Goal: Task Accomplishment & Management: Use online tool/utility

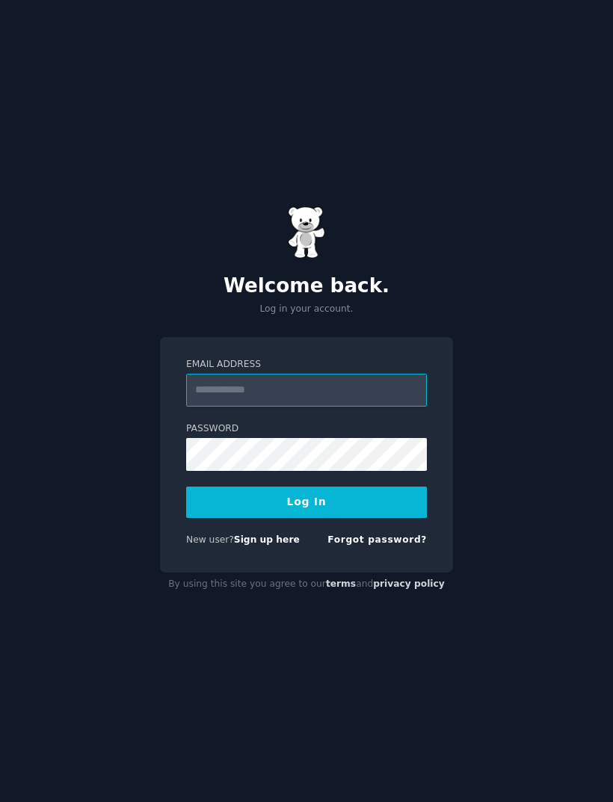
type input "**********"
click at [306, 518] on button "Log In" at bounding box center [306, 501] width 241 height 31
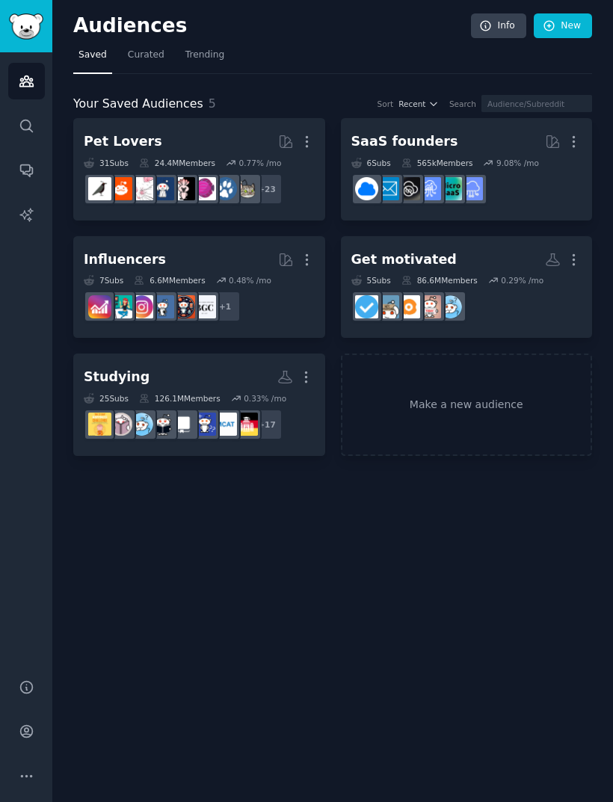
click at [499, 171] on div "6 Sub s 565k Members 9.08 % /mo" at bounding box center [466, 181] width 231 height 47
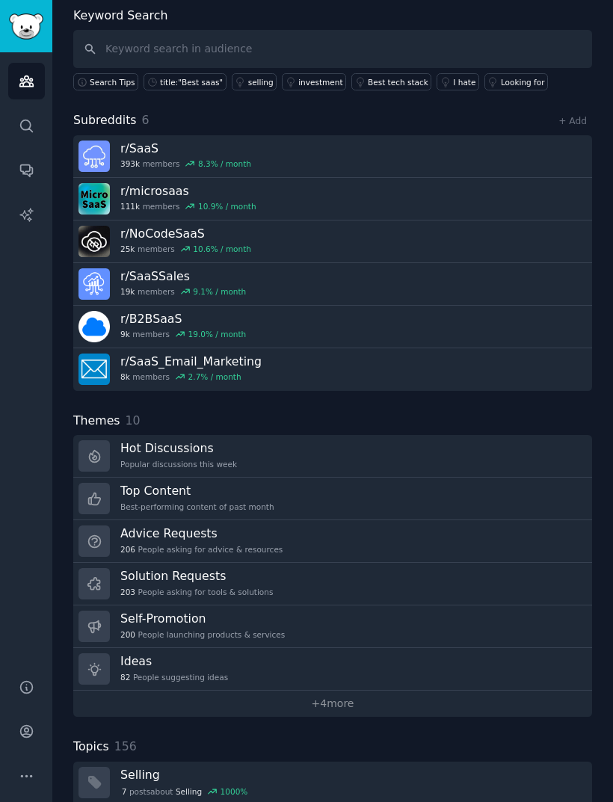
scroll to position [79, 0]
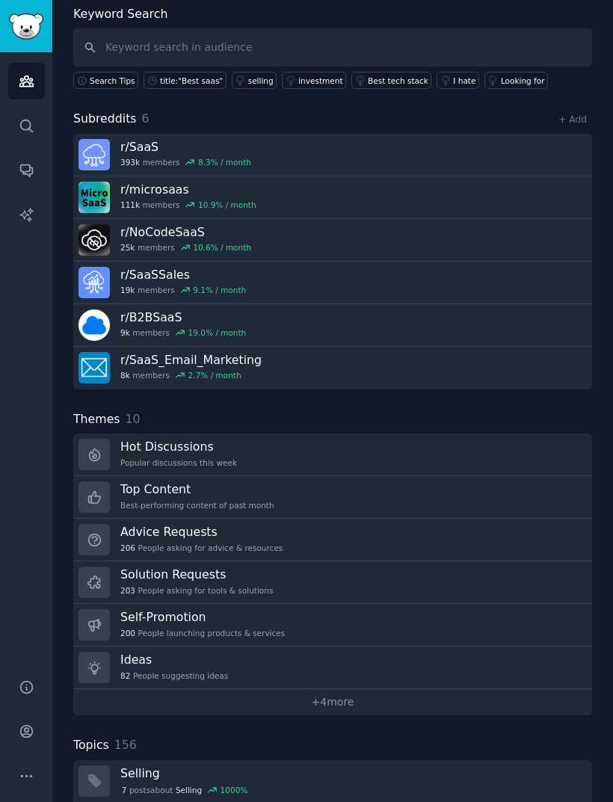
click at [444, 433] on link "Hot Discussions Popular discussions this week" at bounding box center [332, 454] width 519 height 43
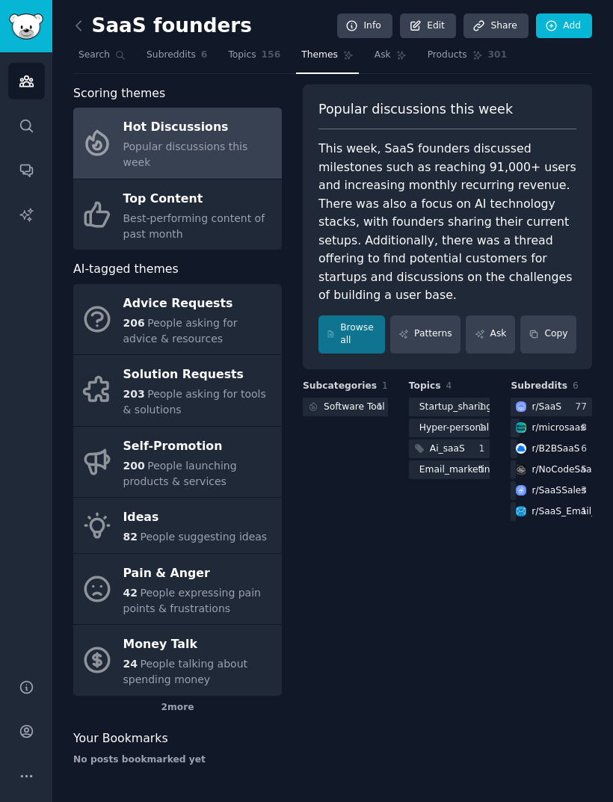
click at [78, 25] on icon at bounding box center [79, 26] width 16 height 16
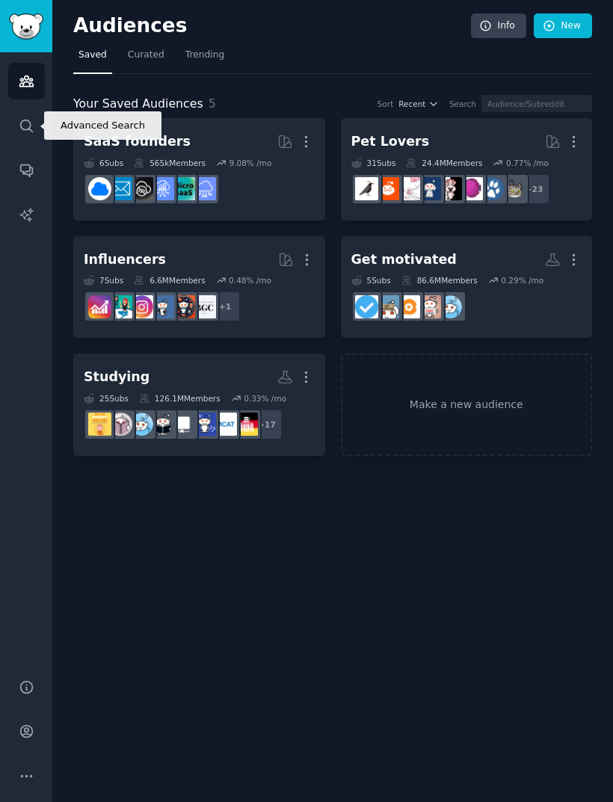
click at [28, 118] on icon "Sidebar" at bounding box center [27, 126] width 16 height 16
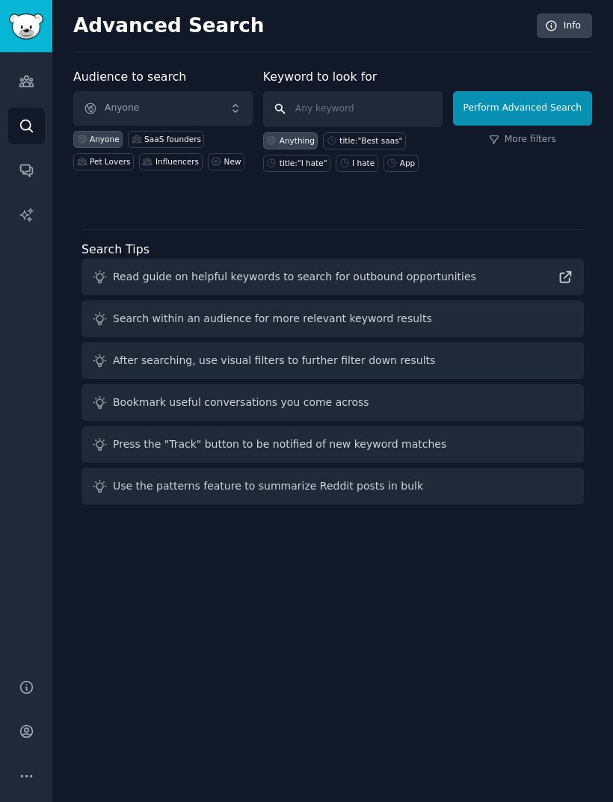
click at [409, 107] on input "text" at bounding box center [352, 109] width 179 height 36
type input "Shopify"
click at [119, 279] on div "Read guide on helpful keywords to search for outbound opportunities" at bounding box center [294, 277] width 363 height 16
click at [140, 280] on div "Read guide on helpful keywords to search for outbound opportunities" at bounding box center [294, 277] width 363 height 16
click at [501, 287] on div "Read guide on helpful keywords to search for outbound opportunities" at bounding box center [332, 277] width 502 height 37
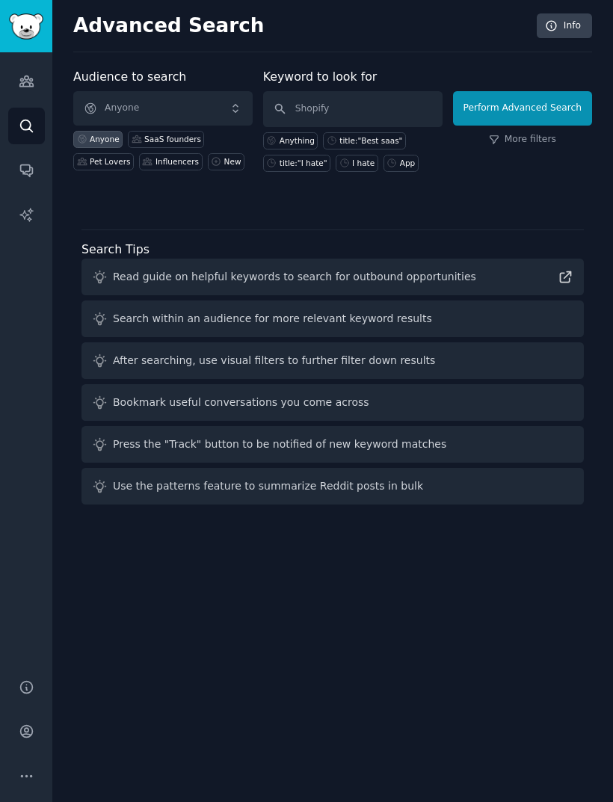
click at [569, 114] on button "Perform Advanced Search" at bounding box center [522, 108] width 139 height 34
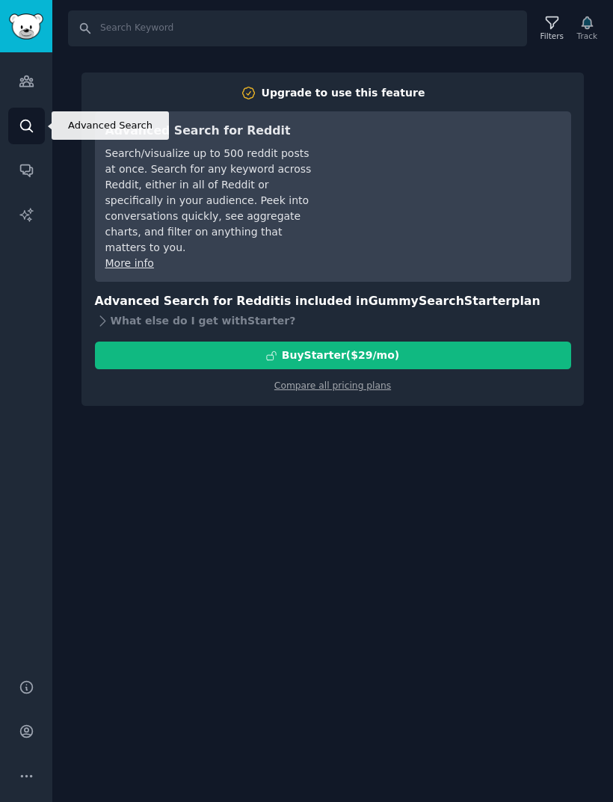
click at [34, 131] on link "Search" at bounding box center [26, 126] width 37 height 37
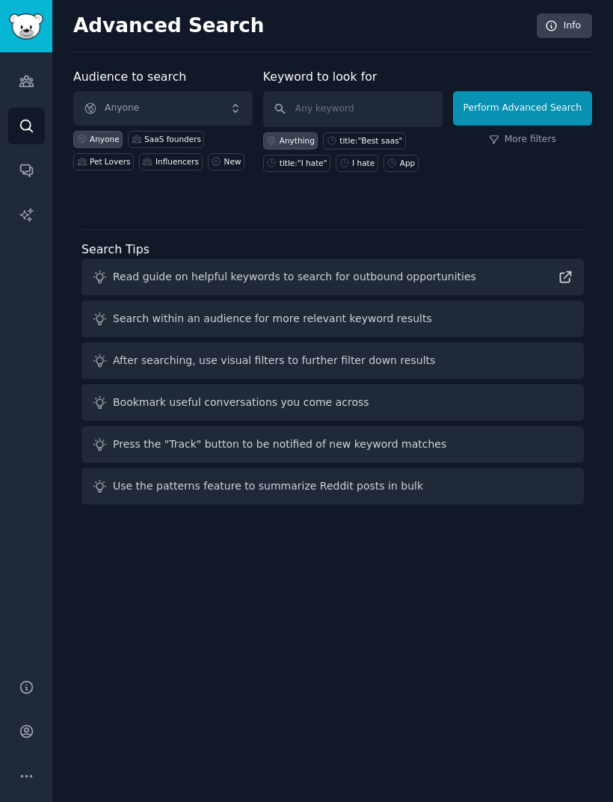
click at [304, 166] on div "title:"I hate"" at bounding box center [303, 163] width 48 height 10
type input "title:"I hate""
click at [523, 108] on button "Perform Advanced Search" at bounding box center [522, 108] width 139 height 34
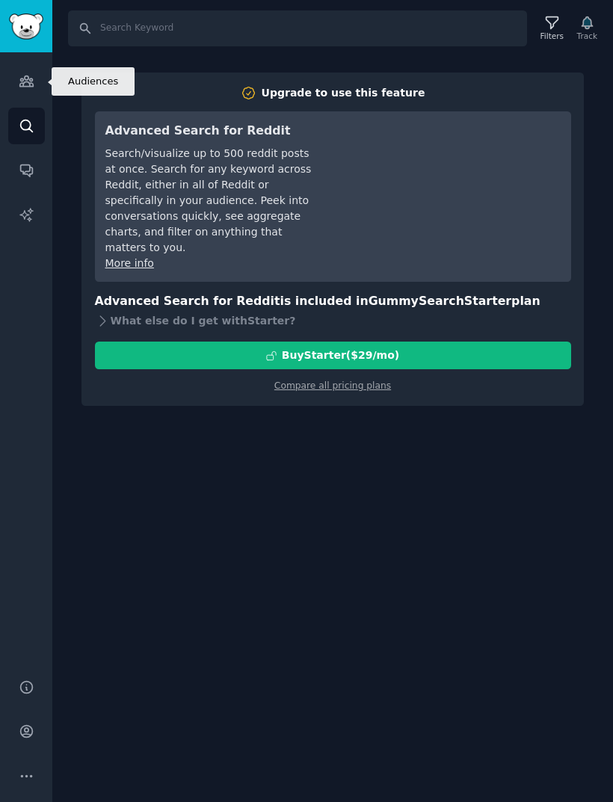
click at [29, 87] on icon "Sidebar" at bounding box center [27, 81] width 16 height 16
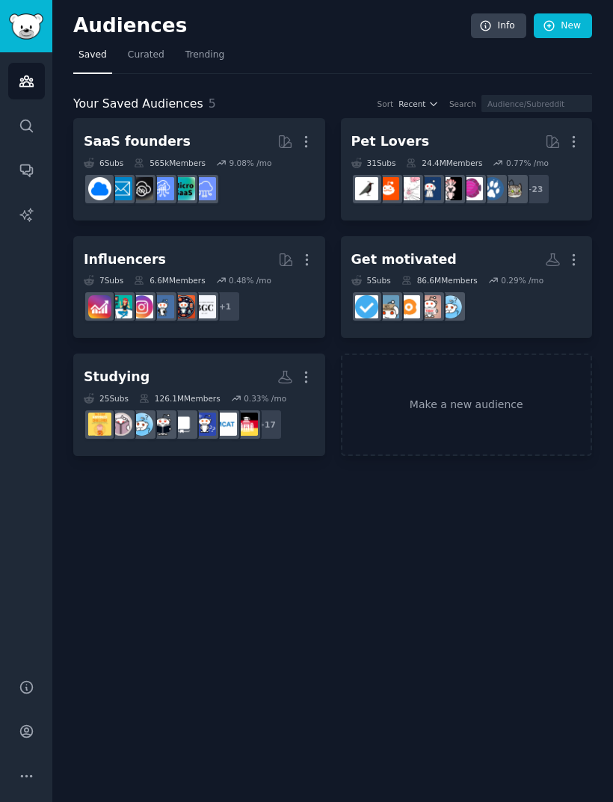
click at [153, 58] on span "Curated" at bounding box center [146, 55] width 37 height 13
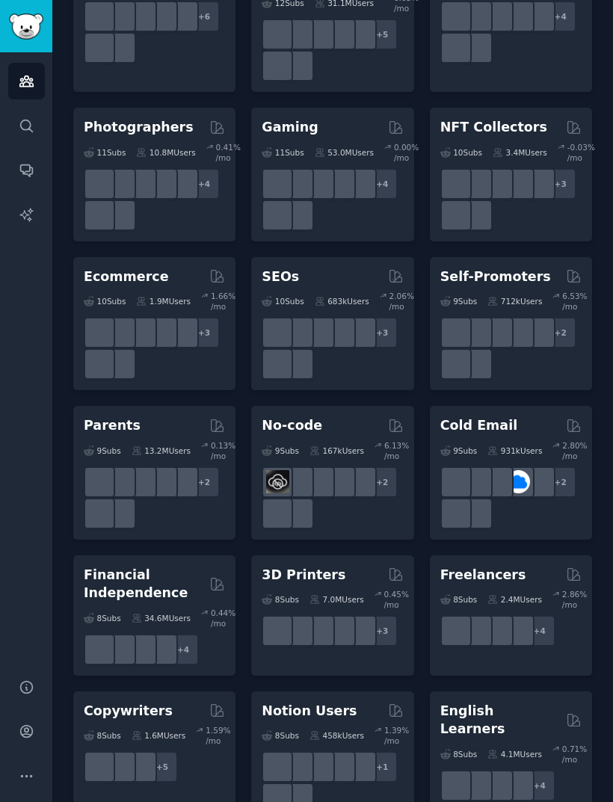
scroll to position [811, 0]
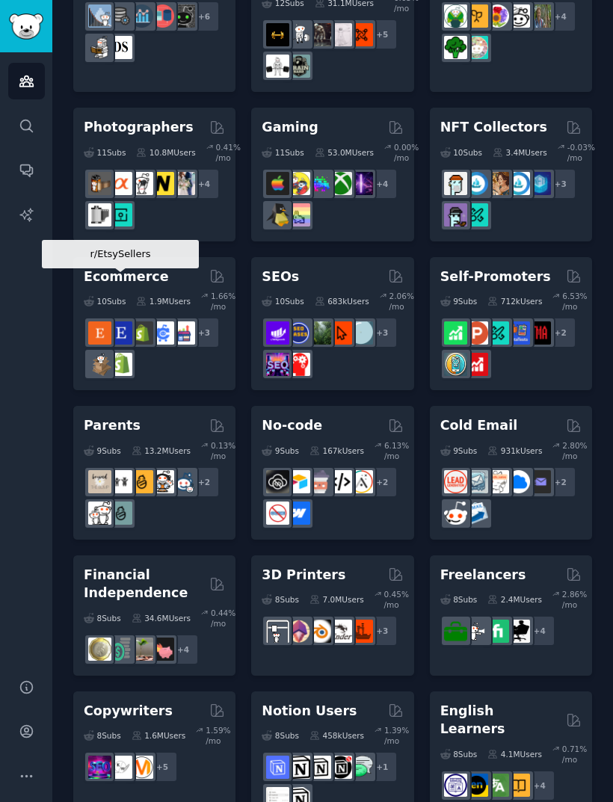
click at [123, 321] on img at bounding box center [120, 332] width 23 height 23
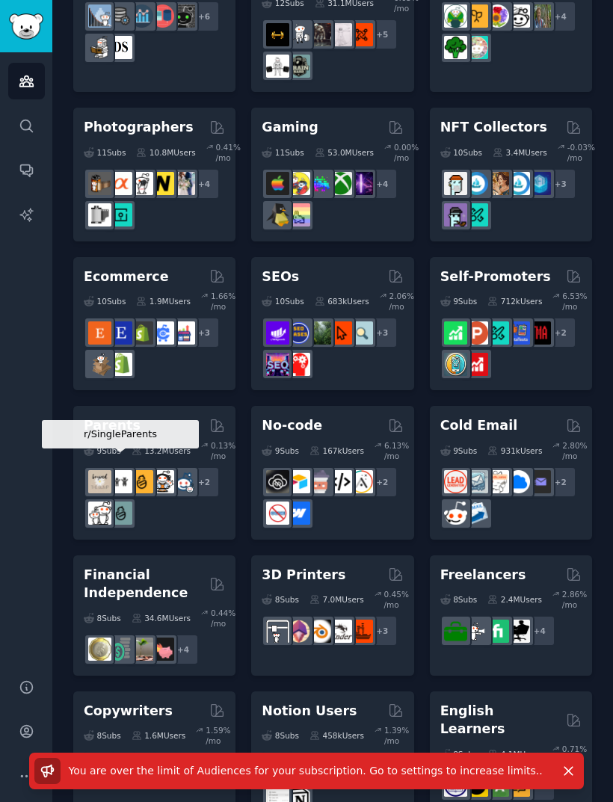
click at [168, 318] on div "+ 3" at bounding box center [154, 348] width 141 height 63
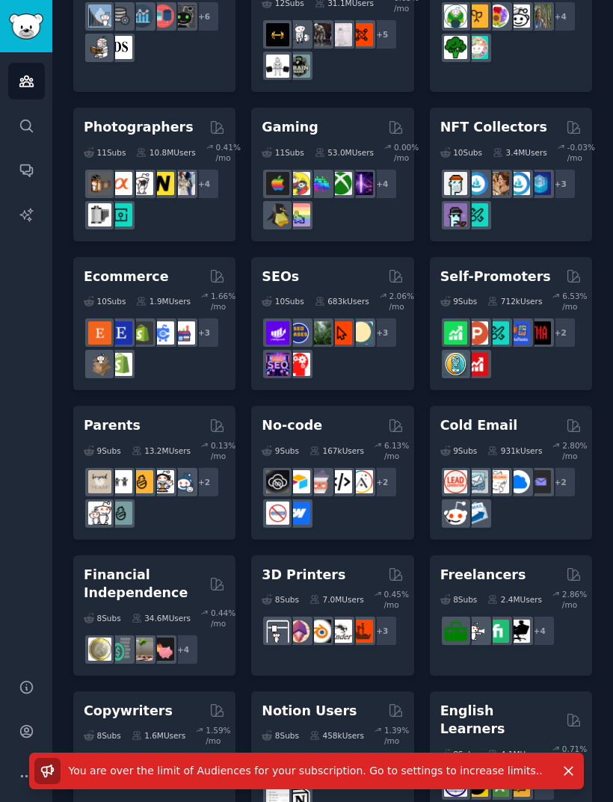
click at [427, 771] on span "You are over the limit of Audiences for your subscription. Go to settings to in…" at bounding box center [306, 770] width 474 height 12
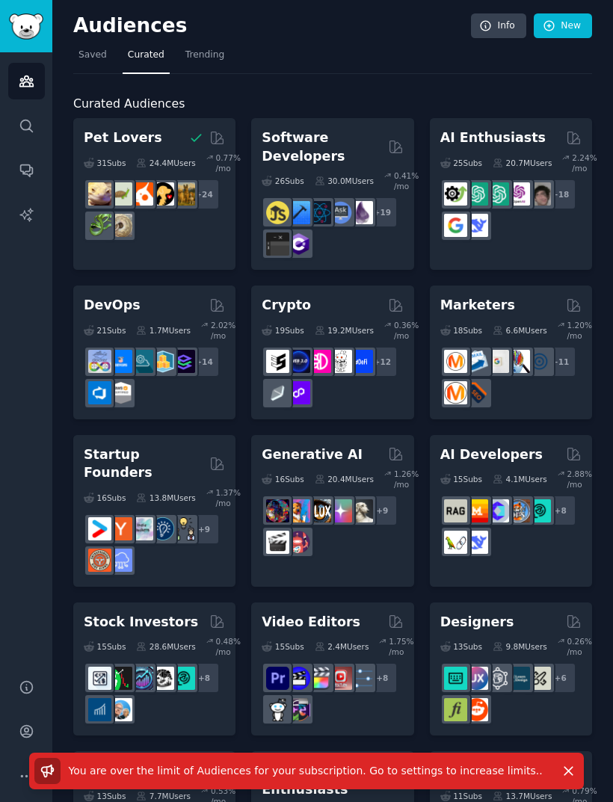
scroll to position [0, 0]
click at [192, 60] on span "Trending" at bounding box center [204, 55] width 39 height 13
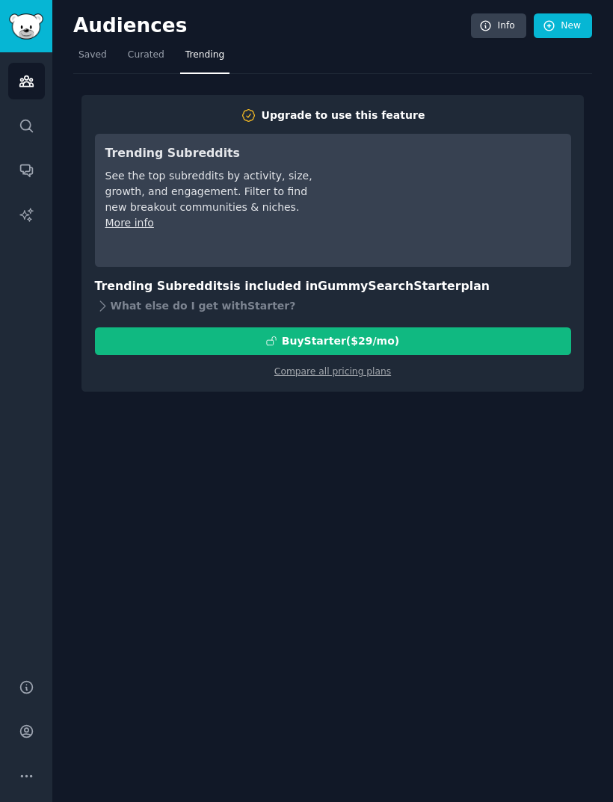
click at [96, 56] on span "Saved" at bounding box center [92, 55] width 28 height 13
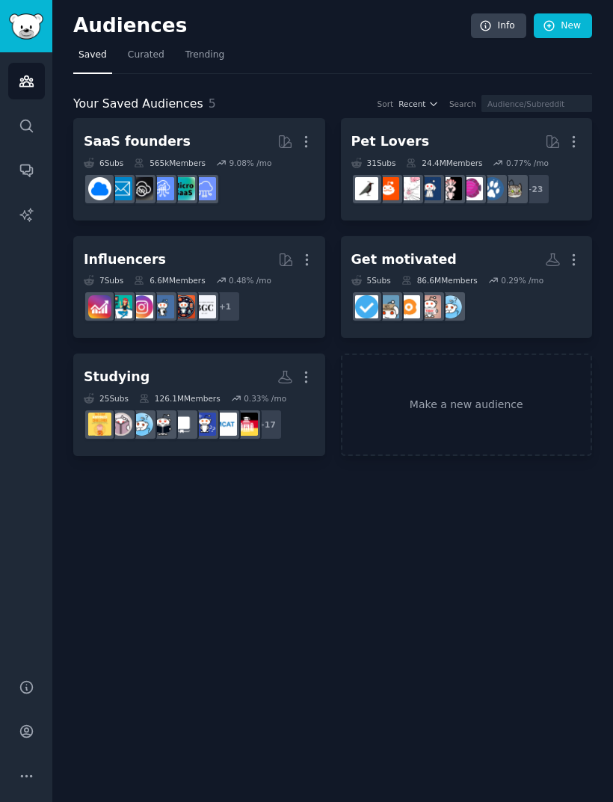
click at [27, 39] on img "Sidebar" at bounding box center [26, 26] width 34 height 26
click at [580, 31] on link "New" at bounding box center [563, 25] width 58 height 25
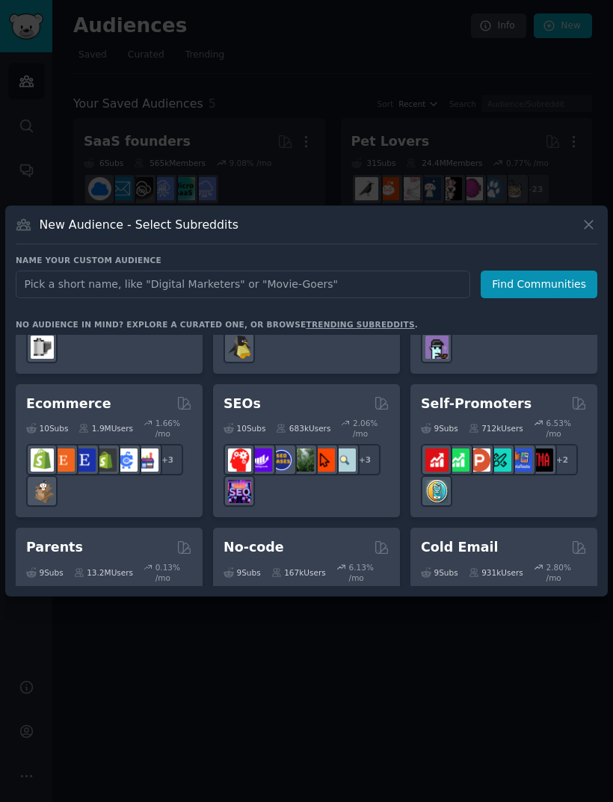
scroll to position [904, 0]
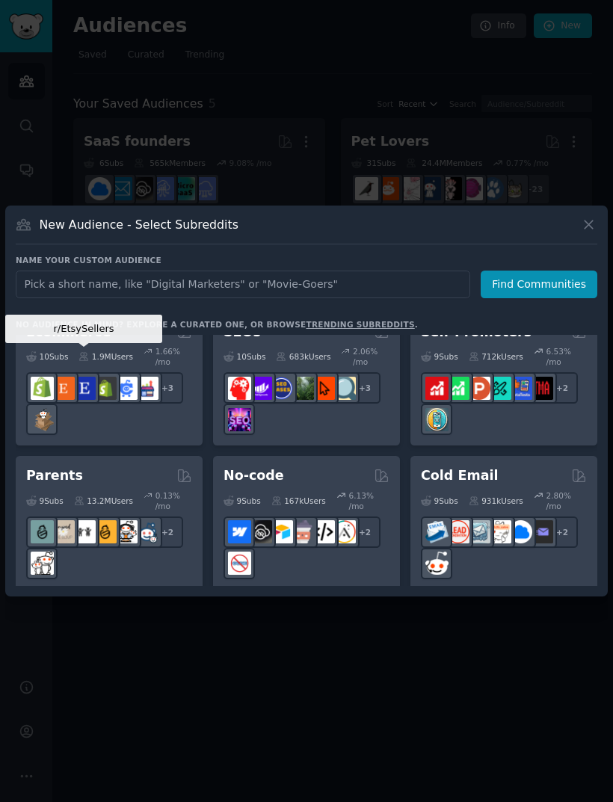
click at [86, 381] on img at bounding box center [83, 388] width 23 height 23
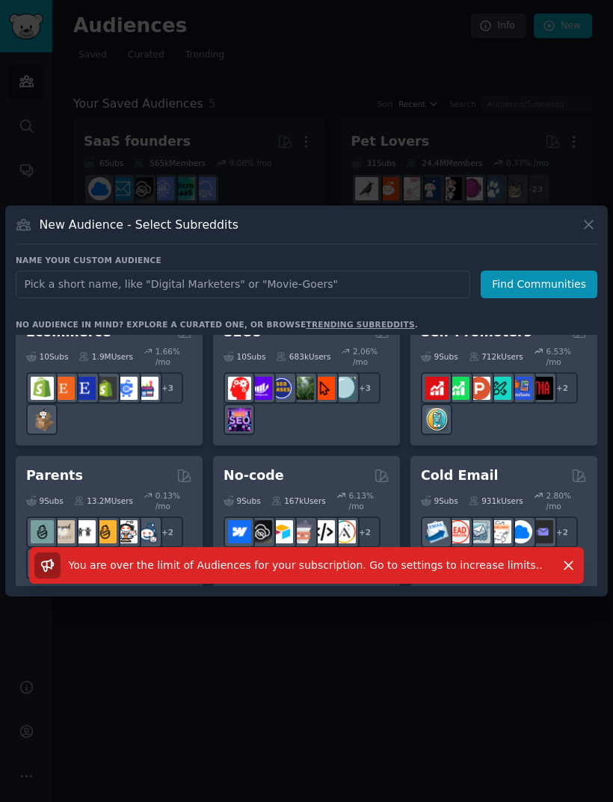
click at [85, 123] on div at bounding box center [306, 401] width 613 height 802
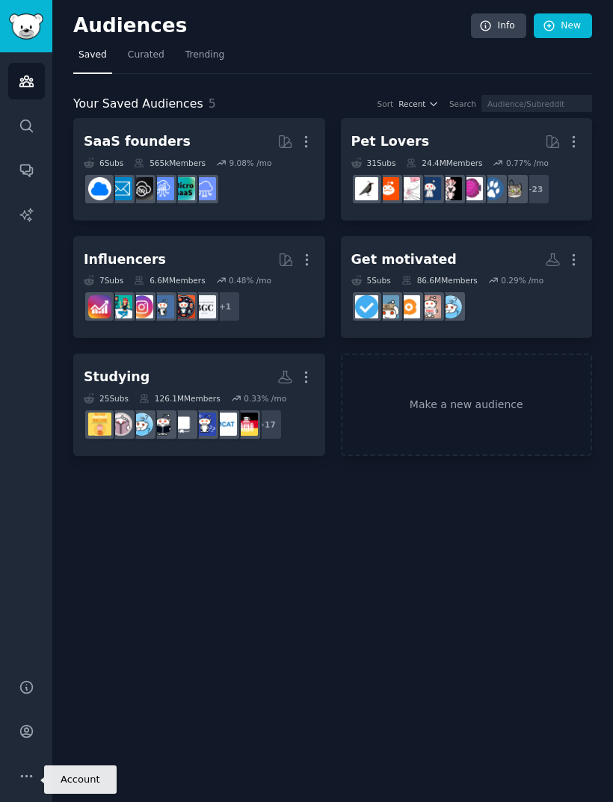
click at [27, 749] on link "Account" at bounding box center [26, 731] width 37 height 37
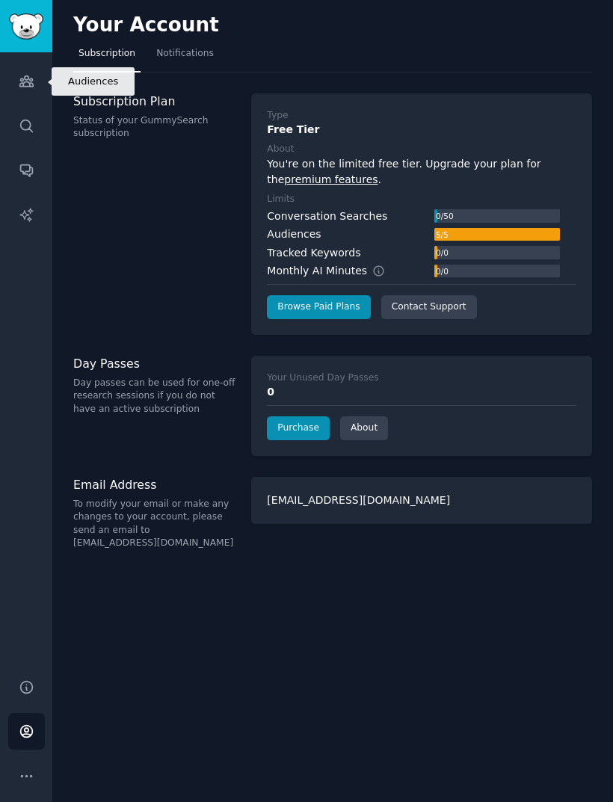
click at [23, 76] on icon "Sidebar" at bounding box center [27, 81] width 16 height 16
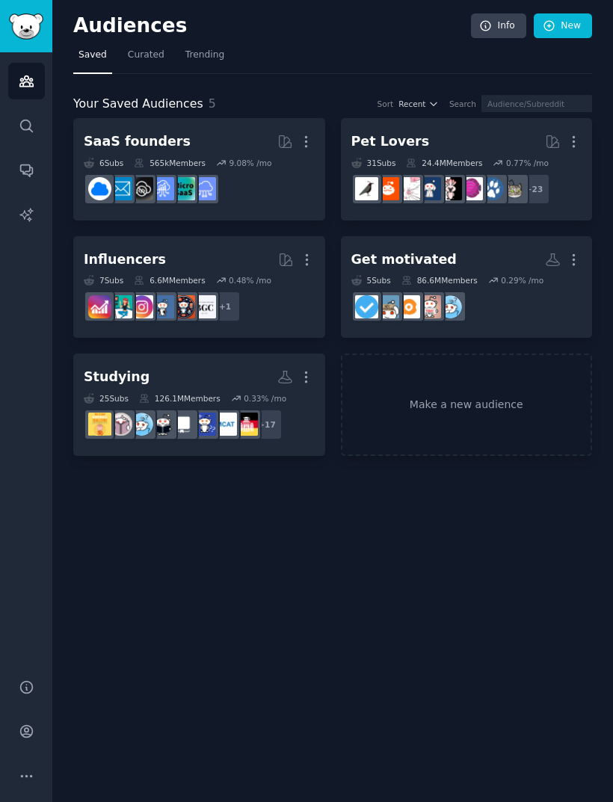
click at [314, 257] on icon "button" at bounding box center [307, 260] width 16 height 16
click at [275, 292] on p "Delete" at bounding box center [266, 291] width 34 height 16
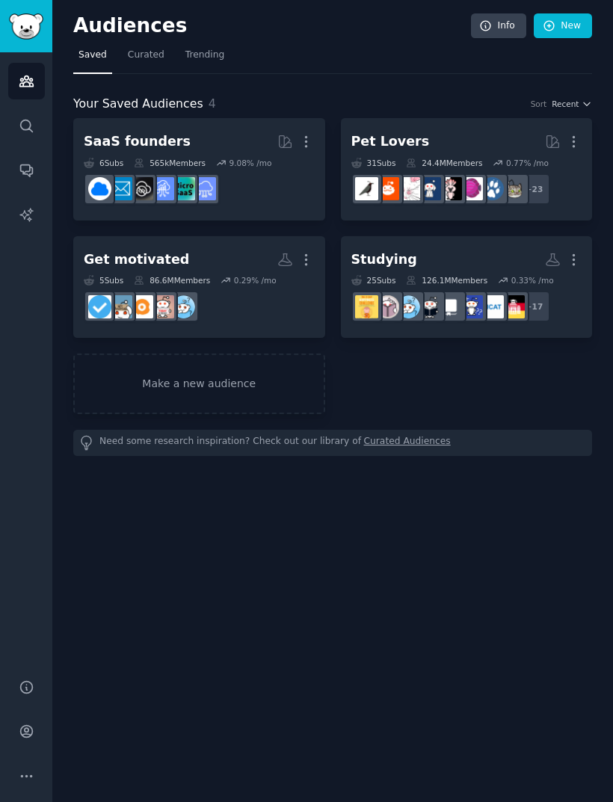
click at [313, 252] on icon "button" at bounding box center [306, 260] width 16 height 16
click at [280, 290] on p "Delete" at bounding box center [265, 291] width 34 height 16
click at [579, 255] on icon "button" at bounding box center [574, 260] width 16 height 16
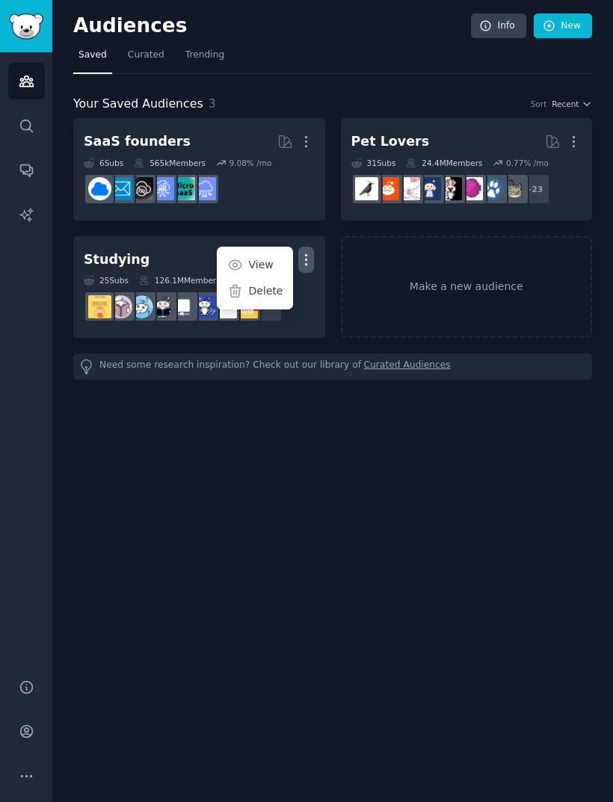
click at [547, 292] on link "Make a new audience" at bounding box center [467, 287] width 252 height 102
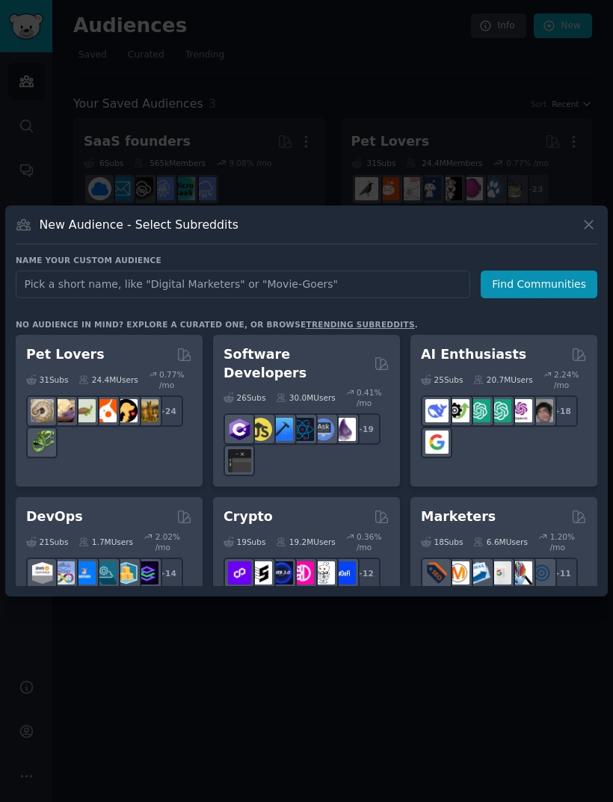
click at [600, 238] on div "New Audience - Select Subreddits Name your custom audience Audience Name Find C…" at bounding box center [306, 400] width 602 height 391
click at [593, 229] on icon at bounding box center [588, 224] width 8 height 8
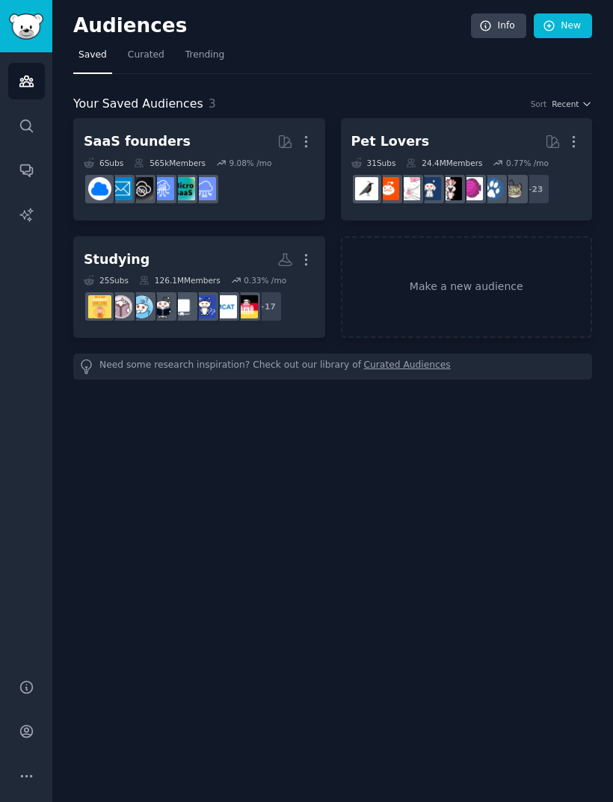
click at [313, 252] on icon "button" at bounding box center [306, 260] width 16 height 16
click at [271, 288] on p "Delete" at bounding box center [265, 291] width 34 height 16
click at [576, 140] on icon "button" at bounding box center [574, 142] width 16 height 16
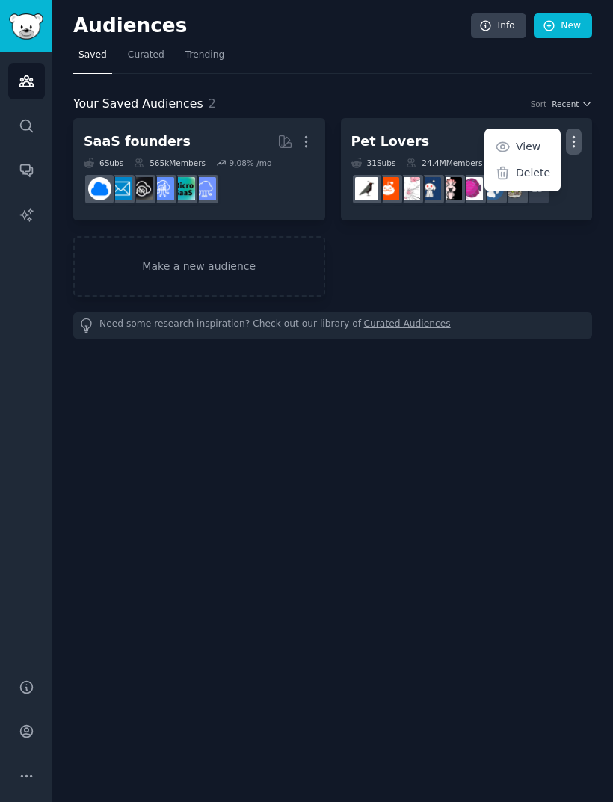
click at [537, 170] on p "Delete" at bounding box center [533, 173] width 34 height 16
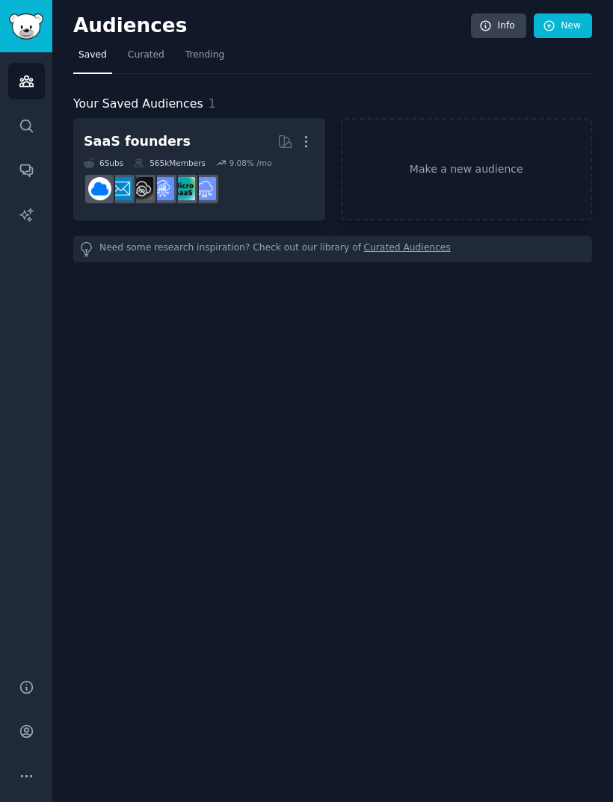
click at [478, 151] on link "Make a new audience" at bounding box center [467, 169] width 252 height 102
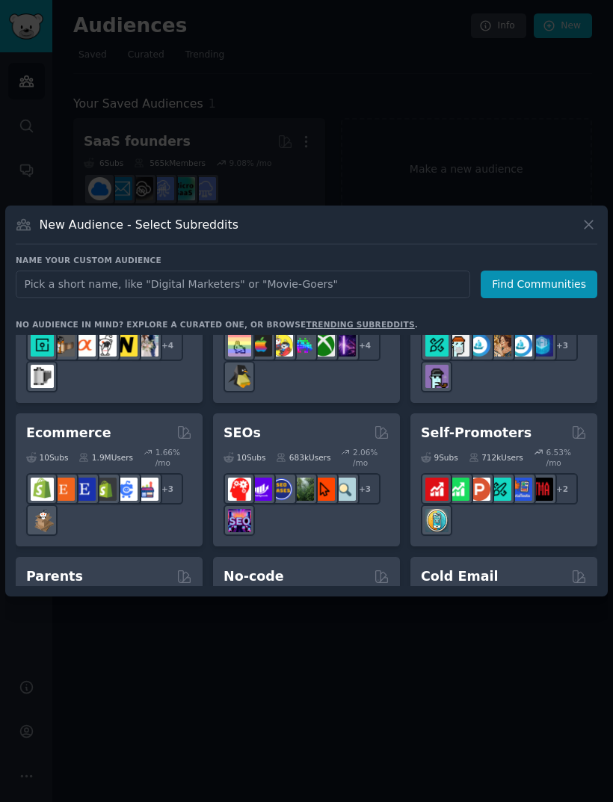
scroll to position [825, 0]
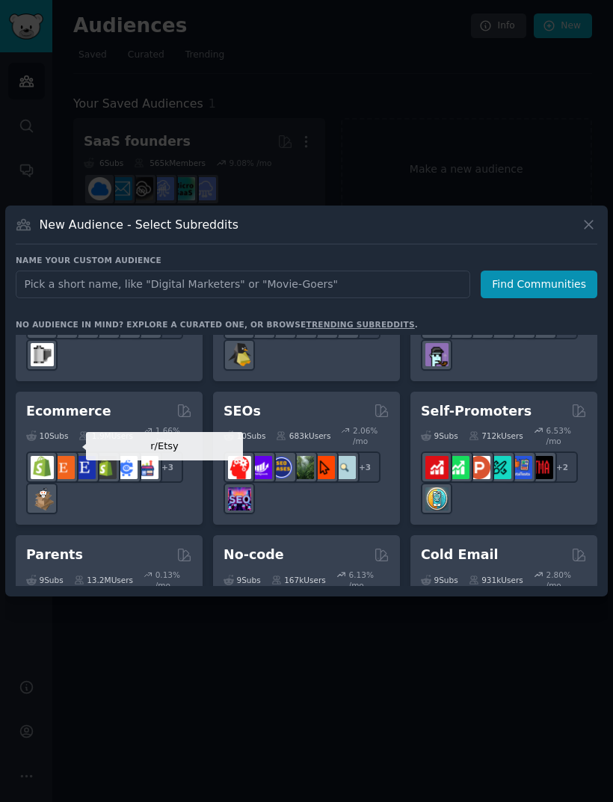
click at [61, 474] on img at bounding box center [63, 467] width 23 height 23
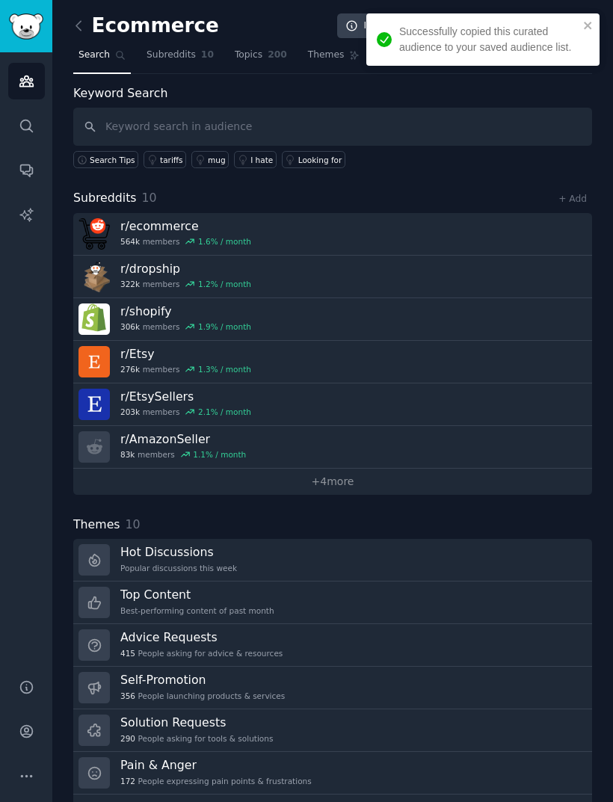
click at [139, 315] on h3 "r/ shopify" at bounding box center [185, 311] width 131 height 16
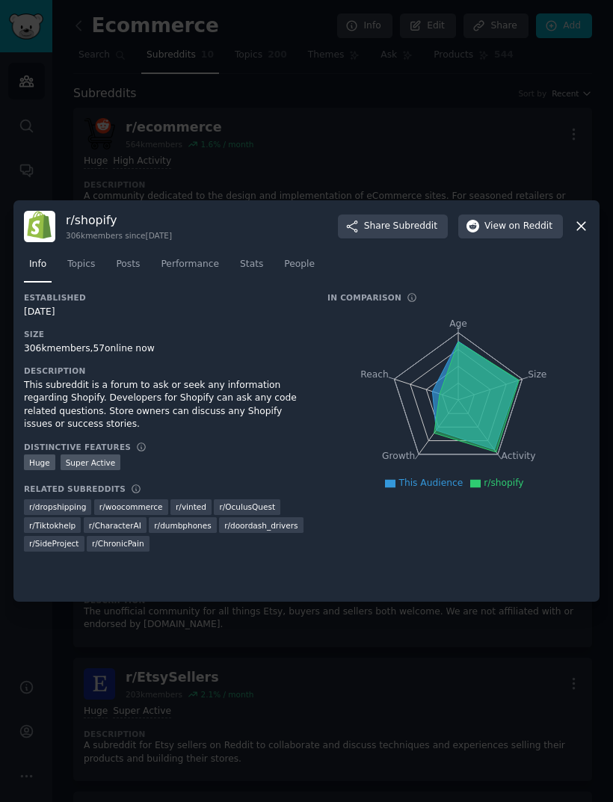
scroll to position [48, 0]
click at [587, 218] on icon at bounding box center [581, 226] width 16 height 16
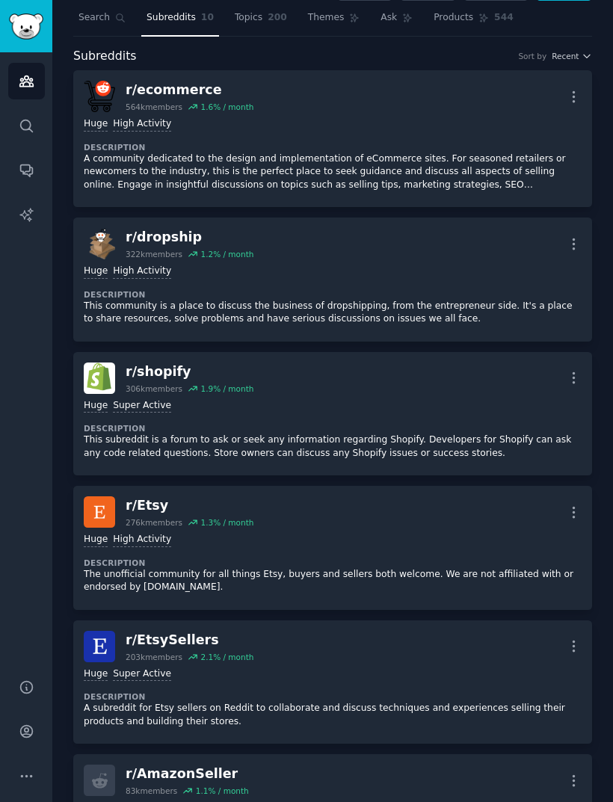
scroll to position [29, 0]
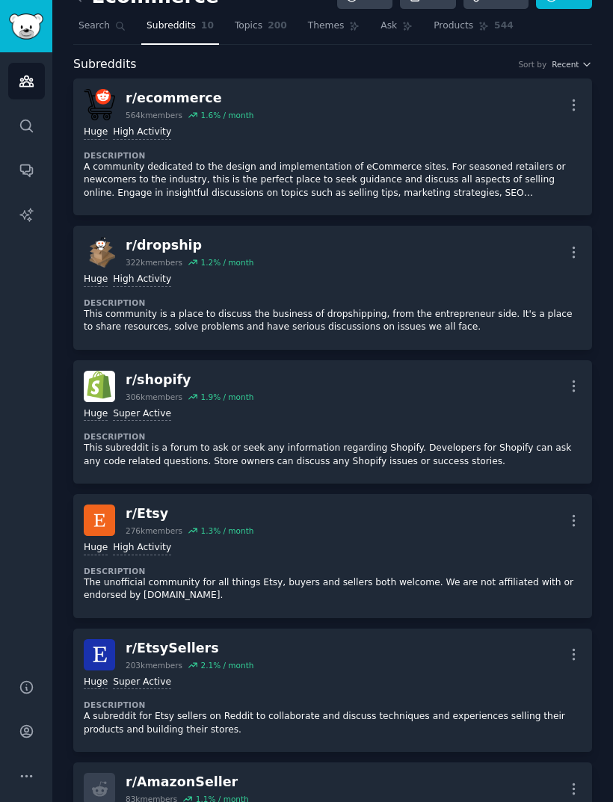
click at [463, 421] on div "Huge Super Active Description This subreddit is a forum to ask or seek any info…" at bounding box center [333, 438] width 498 height 72
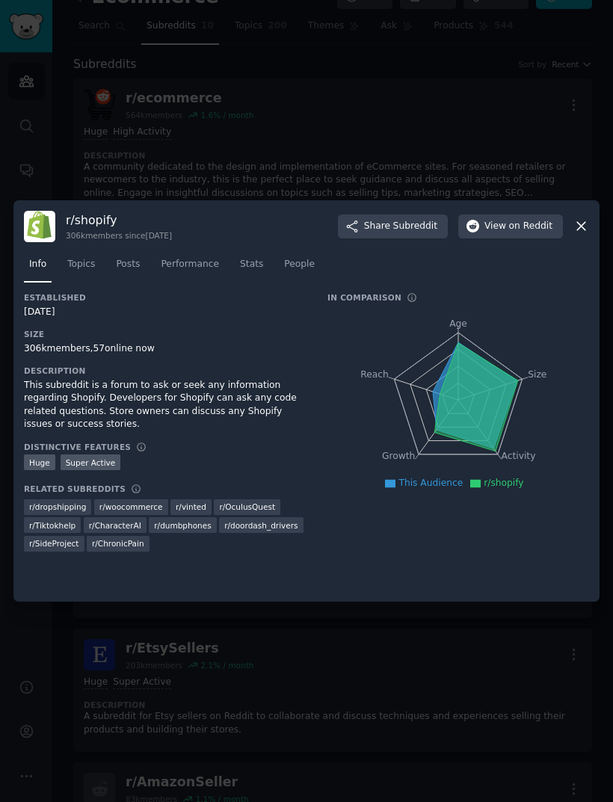
click at [543, 233] on span "on Reddit" at bounding box center [530, 226] width 43 height 13
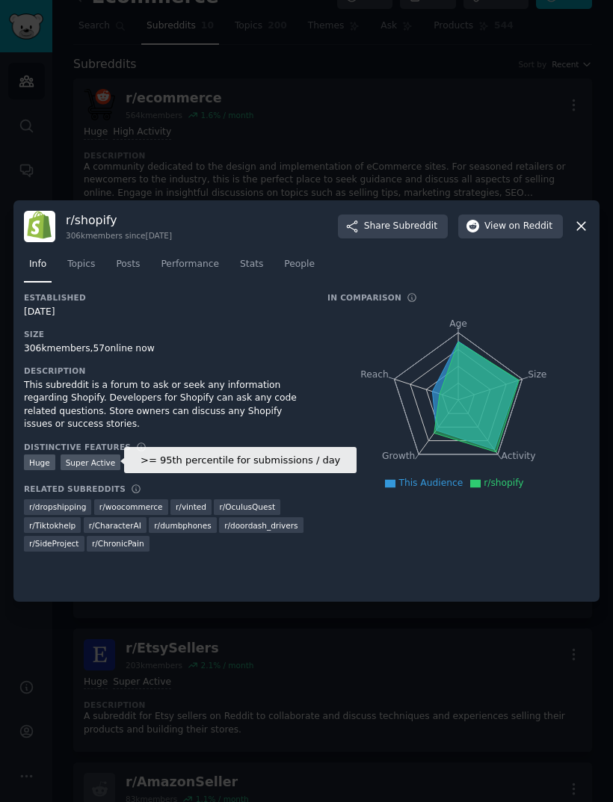
click at [94, 470] on div "Super Active" at bounding box center [91, 462] width 61 height 16
click at [276, 531] on span "r/ doordash_drivers" at bounding box center [260, 525] width 73 height 10
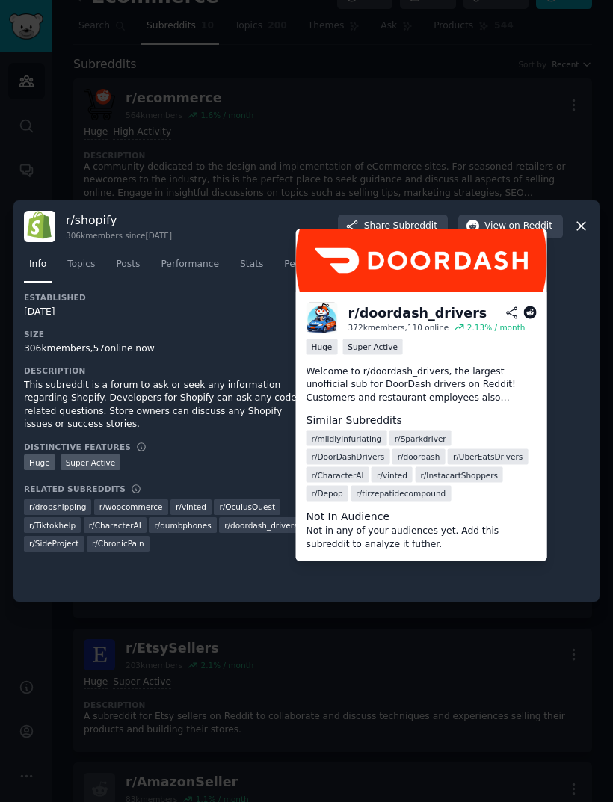
scroll to position [38, 0]
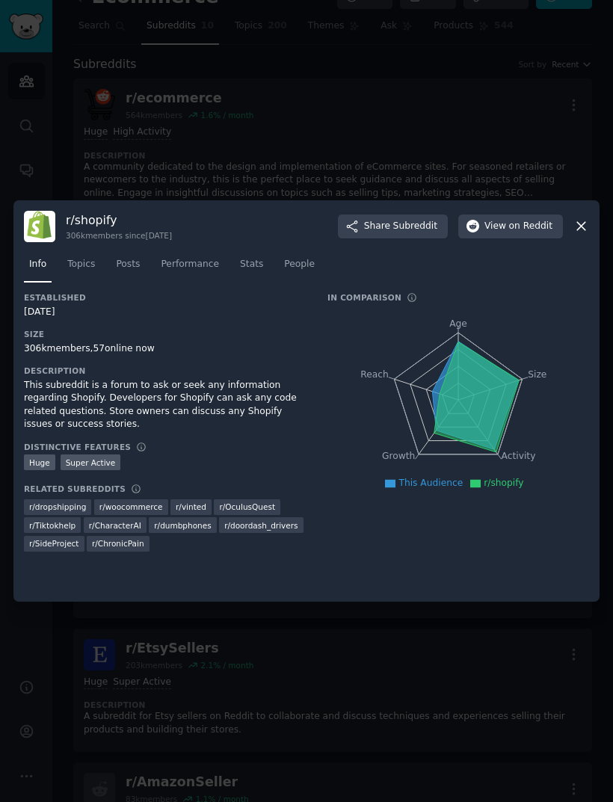
click at [554, 386] on icon "Age Size Activity Growth Reach" at bounding box center [458, 400] width 262 height 188
click at [583, 218] on icon at bounding box center [581, 226] width 16 height 16
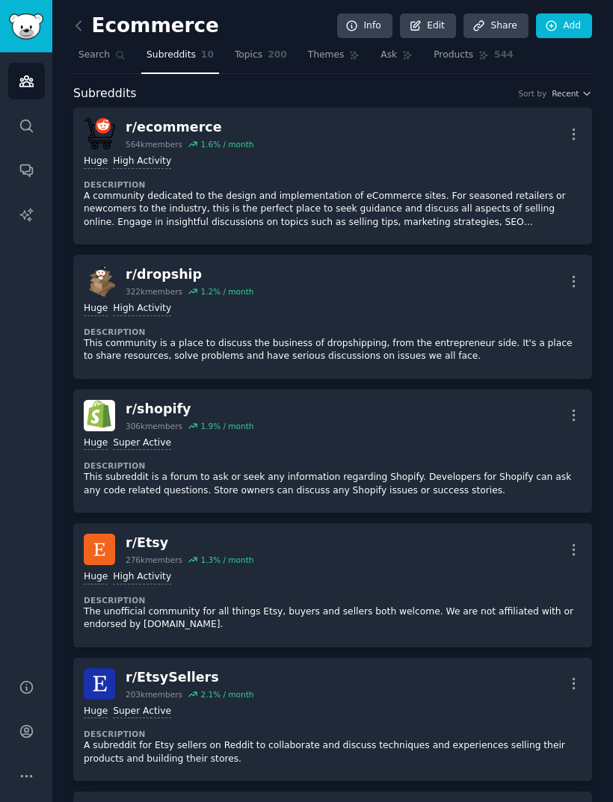
click at [267, 52] on span "200" at bounding box center [276, 55] width 19 height 13
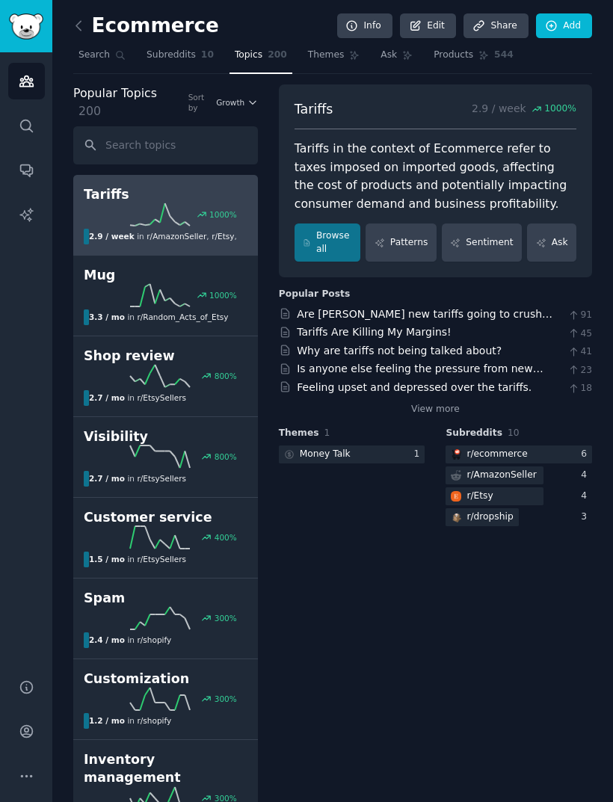
click at [330, 49] on span "Themes" at bounding box center [326, 55] width 37 height 13
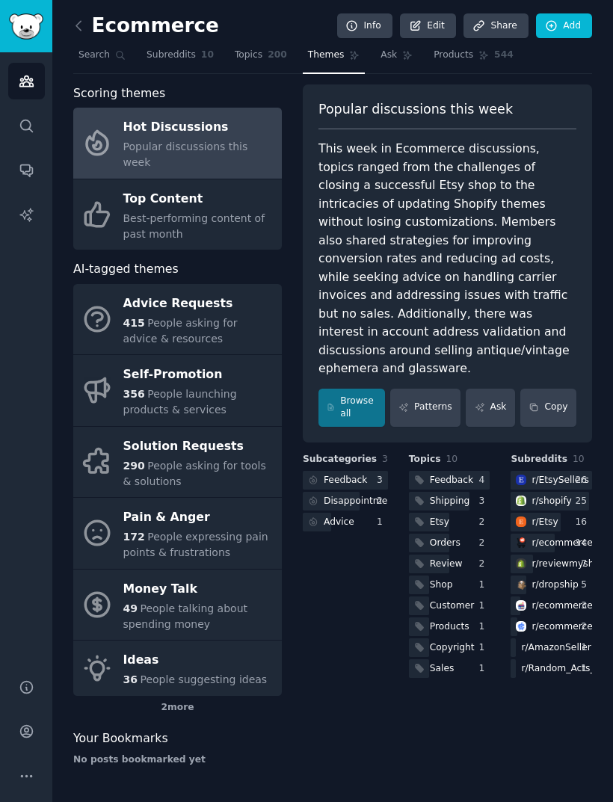
click at [355, 171] on div "This week in Ecommerce discussions, topics ranged from the challenges of closin…" at bounding box center [447, 259] width 258 height 238
click at [379, 245] on div "This week in Ecommerce discussions, topics ranged from the challenges of closin…" at bounding box center [447, 259] width 258 height 238
click at [465, 246] on div "This week in Ecommerce discussions, topics ranged from the challenges of closin…" at bounding box center [447, 259] width 258 height 238
click at [382, 270] on div "This week in Ecommerce discussions, topics ranged from the challenges of closin…" at bounding box center [447, 259] width 258 height 238
click at [202, 211] on div "Best-performing content of past month" at bounding box center [198, 226] width 151 height 31
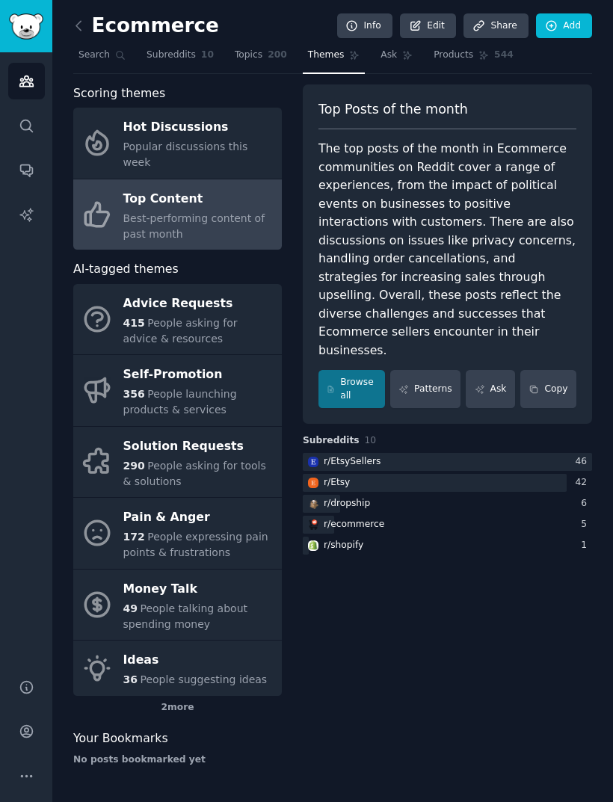
click at [365, 278] on div "The top posts of the month in Ecommerce communities on Reddit cover a range of …" at bounding box center [447, 250] width 258 height 220
click at [203, 317] on span "People asking for advice & resources" at bounding box center [180, 331] width 114 height 28
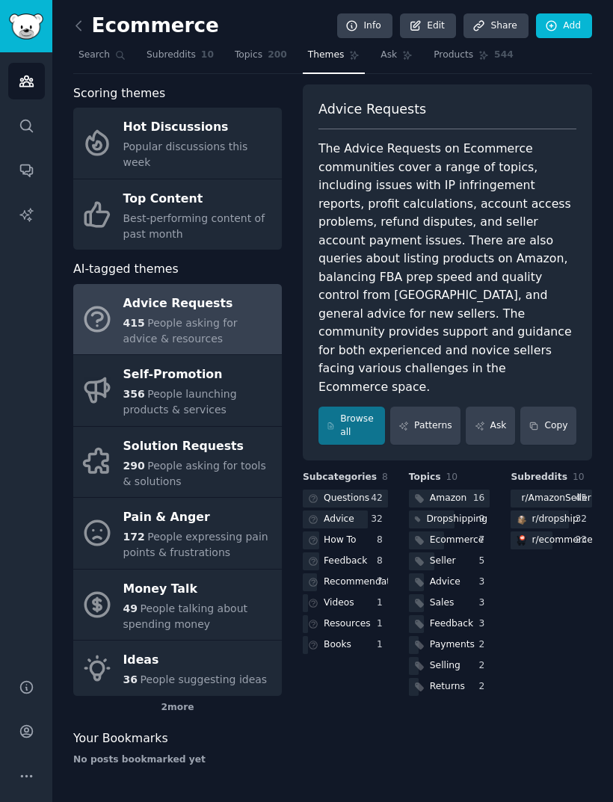
click at [373, 212] on div "The Advice Requests on Ecommerce communities cover a range of topics, including…" at bounding box center [447, 268] width 258 height 256
click at [434, 210] on div "The Advice Requests on Ecommerce communities cover a range of topics, including…" at bounding box center [447, 268] width 258 height 256
click at [483, 250] on div "The Advice Requests on Ecommerce communities cover a range of topics, including…" at bounding box center [447, 268] width 258 height 256
click at [212, 388] on span "People launching products & services" at bounding box center [180, 402] width 114 height 28
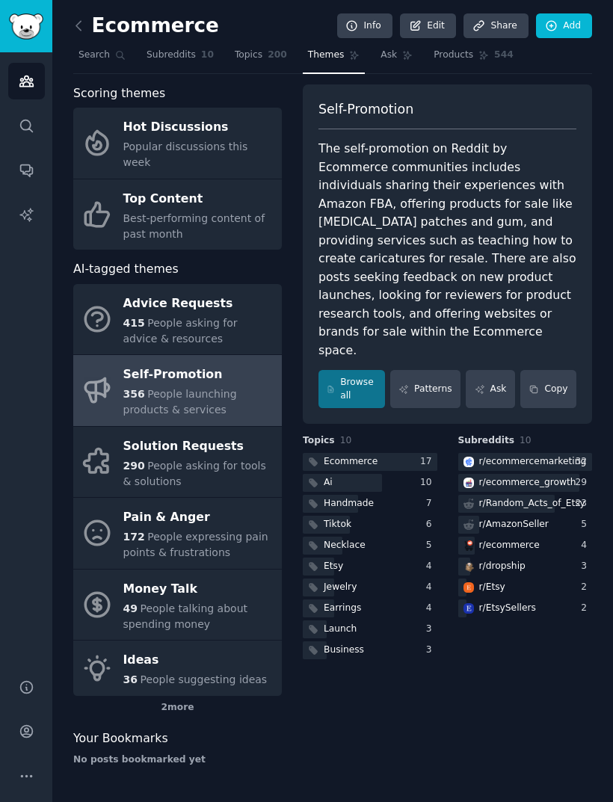
click at [205, 460] on span "People asking for tools & solutions" at bounding box center [194, 474] width 143 height 28
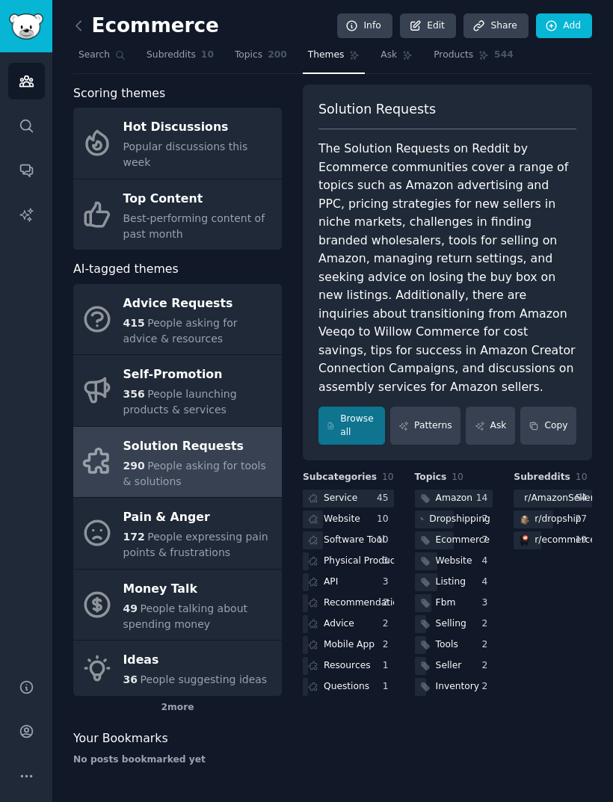
click at [347, 492] on div "Service" at bounding box center [341, 498] width 34 height 13
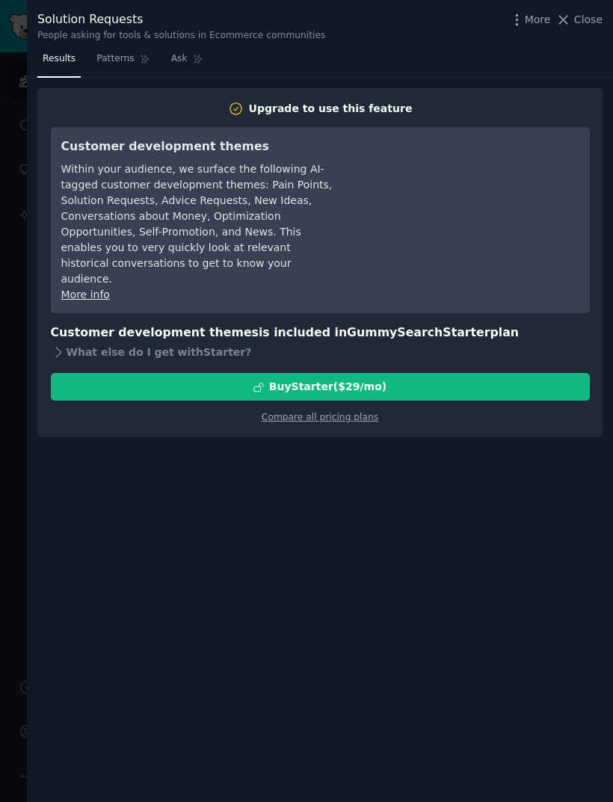
click at [583, 22] on span "Close" at bounding box center [588, 20] width 28 height 16
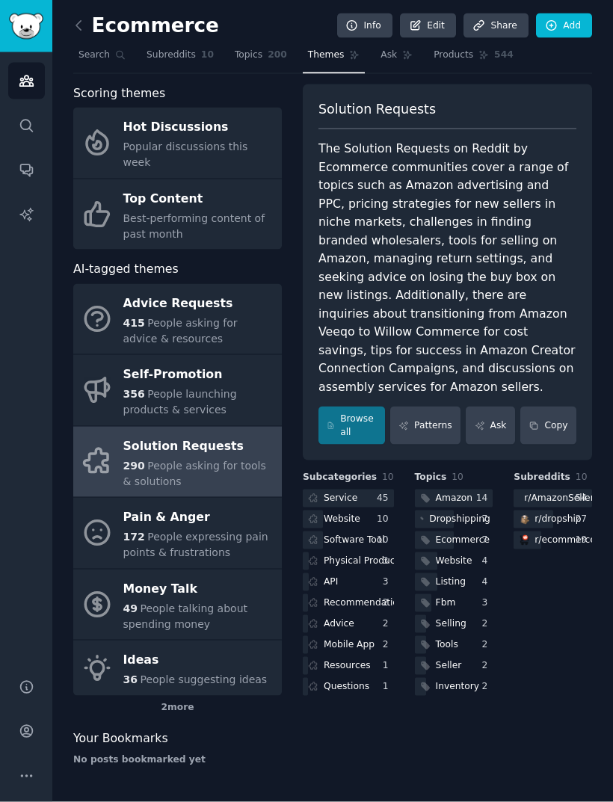
scroll to position [48, 0]
click at [205, 531] on span "People expressing pain points & frustrations" at bounding box center [195, 545] width 145 height 28
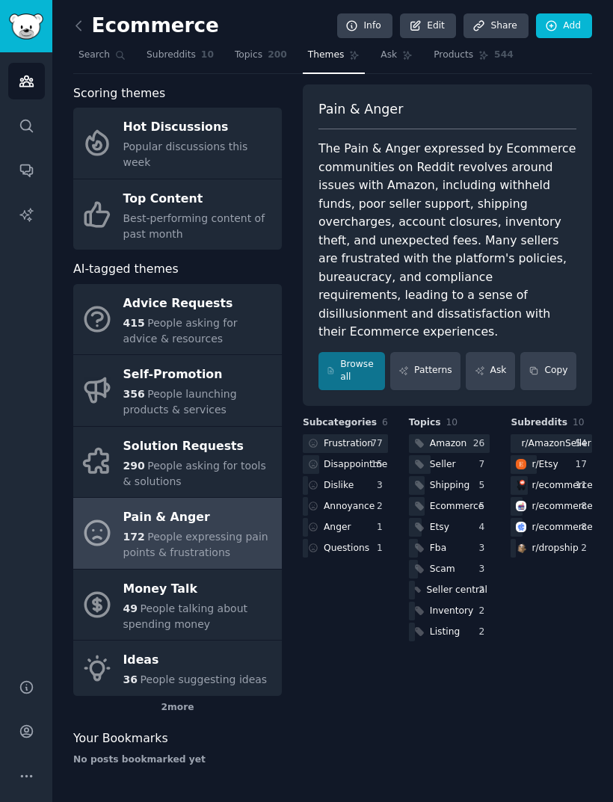
click at [349, 142] on div "The Pain & Anger expressed by Ecommerce communities on Reddit revolves around i…" at bounding box center [447, 241] width 258 height 202
click at [192, 577] on div "Money Talk" at bounding box center [198, 589] width 151 height 24
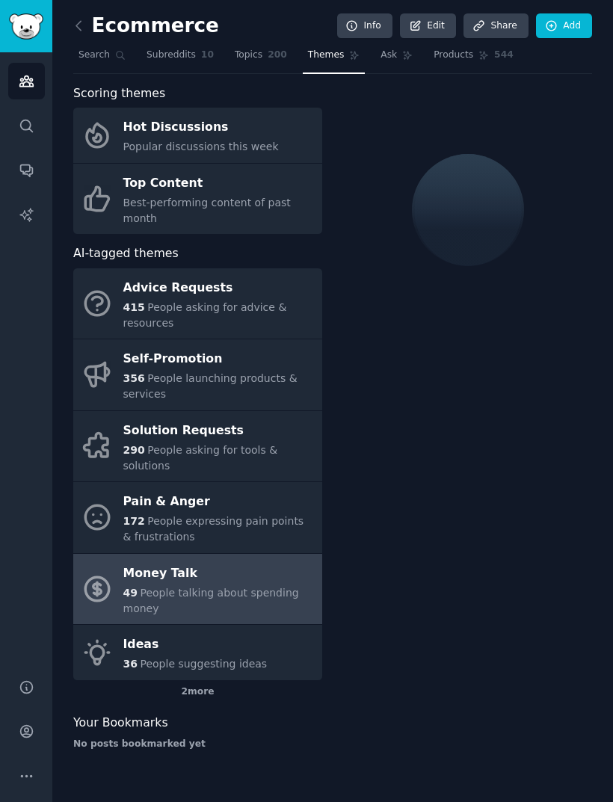
click at [182, 658] on span "People suggesting ideas" at bounding box center [203, 664] width 127 height 12
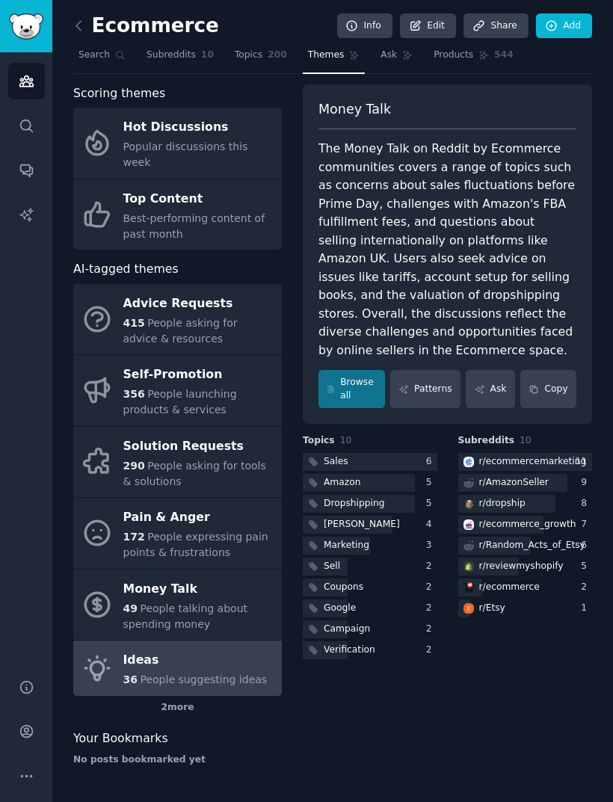
click at [386, 453] on div at bounding box center [370, 462] width 134 height 19
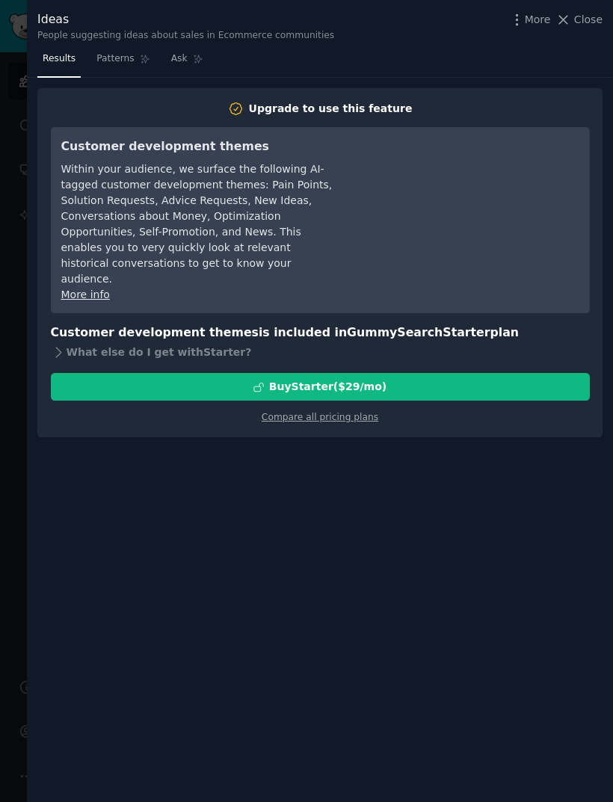
click at [587, 20] on span "Close" at bounding box center [588, 20] width 28 height 16
click at [585, 24] on span "Close" at bounding box center [588, 20] width 28 height 16
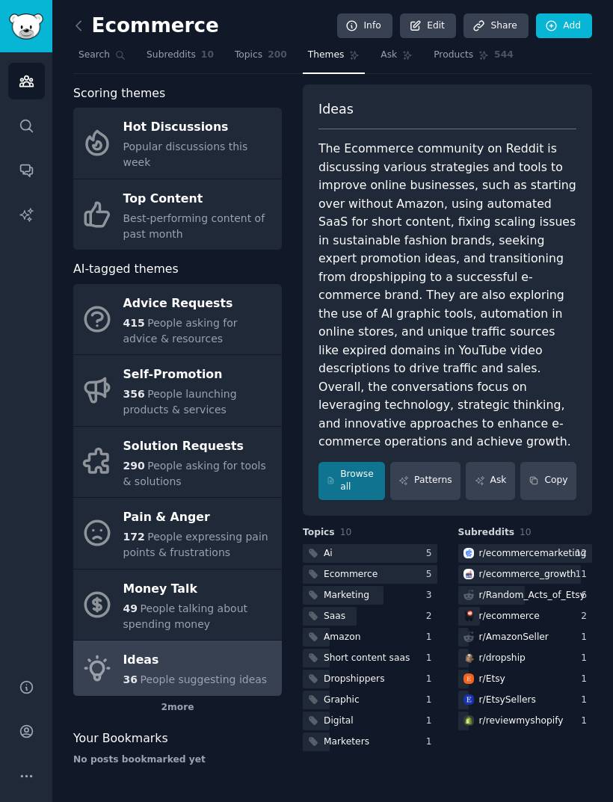
click at [78, 22] on icon at bounding box center [79, 26] width 16 height 16
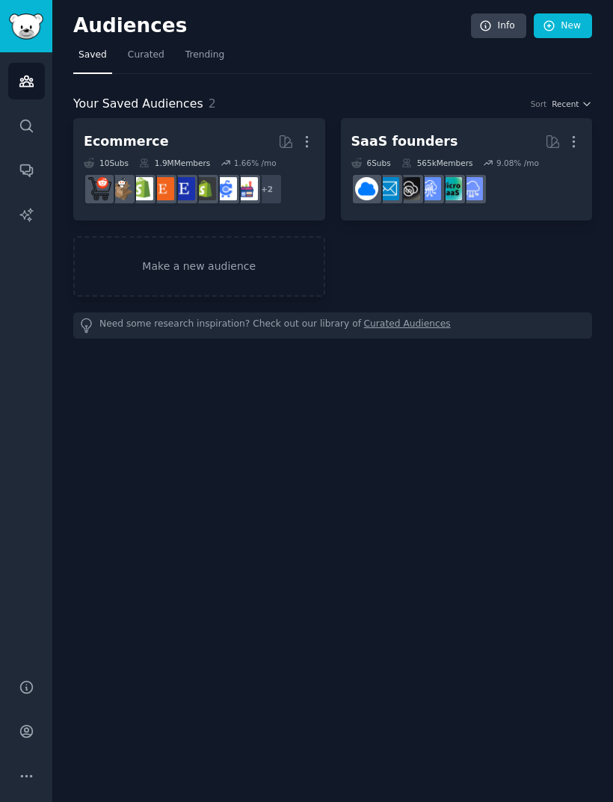
click at [232, 264] on link "Make a new audience" at bounding box center [199, 266] width 252 height 61
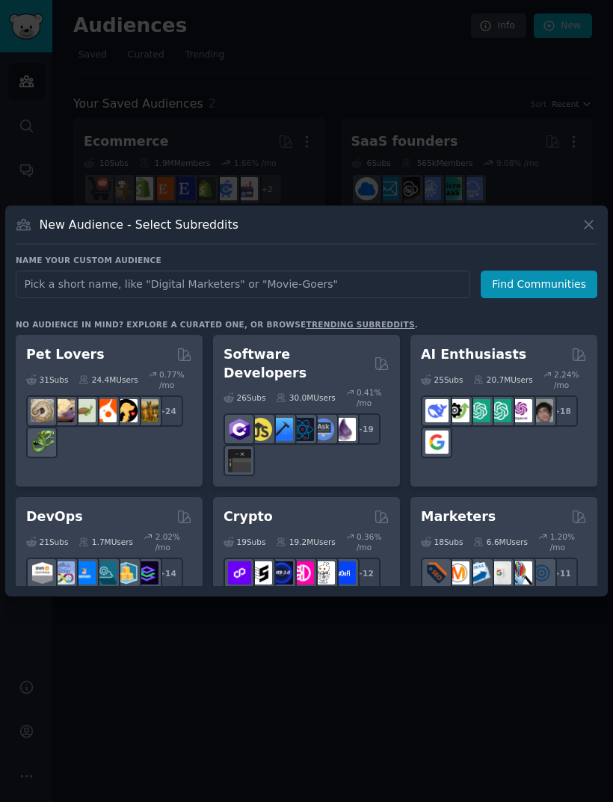
click at [228, 298] on input "text" at bounding box center [243, 284] width 454 height 28
type input "Shopify"
click at [516, 298] on button "Find Communities" at bounding box center [538, 284] width 117 height 28
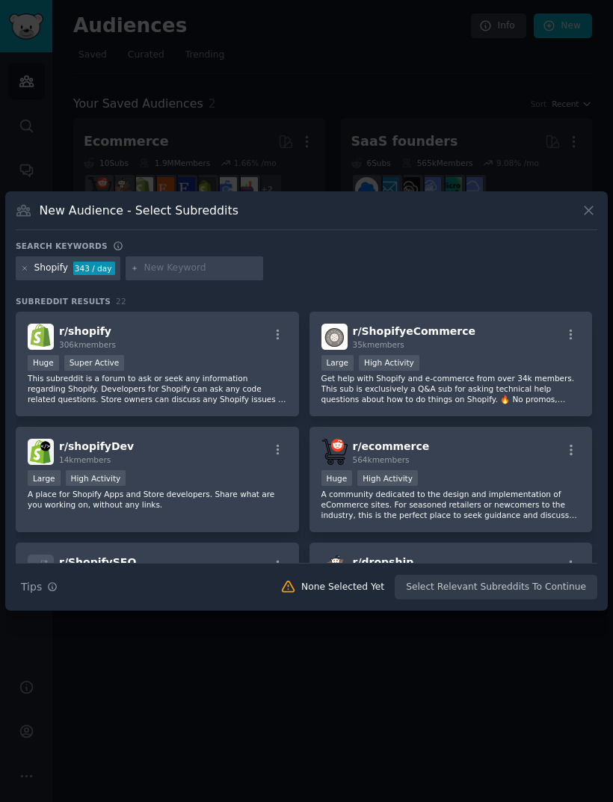
click at [256, 404] on p "This subreddit is a forum to ask or seek any information regarding Shopify. Dev…" at bounding box center [157, 388] width 259 height 31
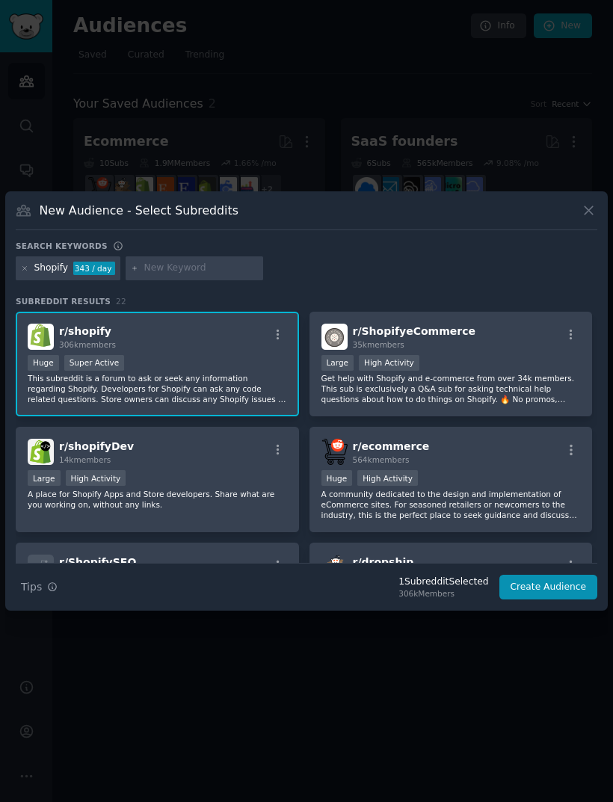
click at [497, 404] on p "Get help with Shopify and e-commerce from over 34k members. This sub is exclusi…" at bounding box center [450, 388] width 259 height 31
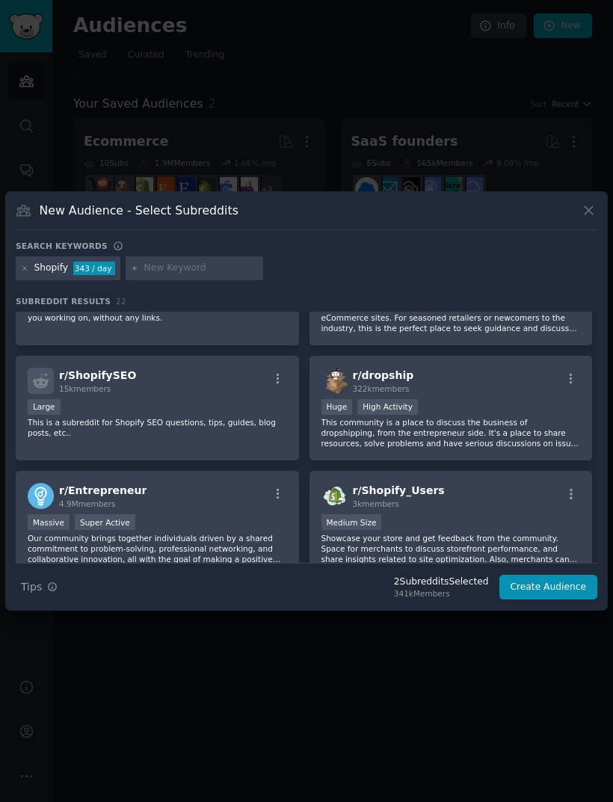
scroll to position [188, 0]
click at [471, 344] on div "r/ ecommerce 564k members Huge High Activity A community dedicated to the desig…" at bounding box center [450, 291] width 283 height 105
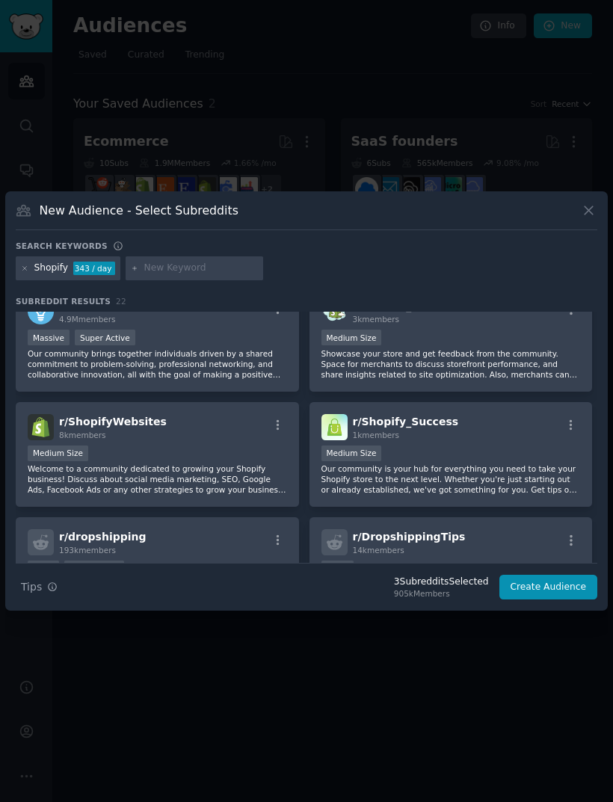
scroll to position [388, 0]
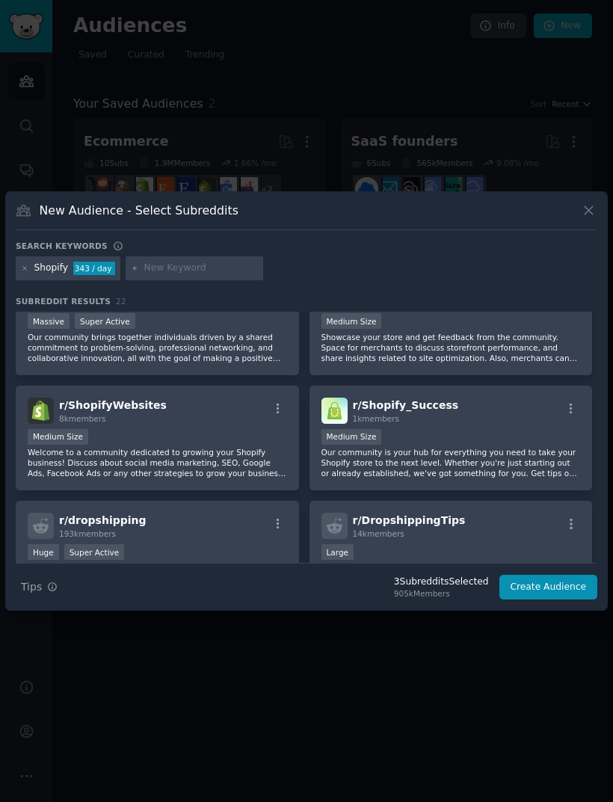
click at [206, 478] on p "Welcome to a community dedicated to growing your Shopify business! Discuss abou…" at bounding box center [157, 462] width 259 height 31
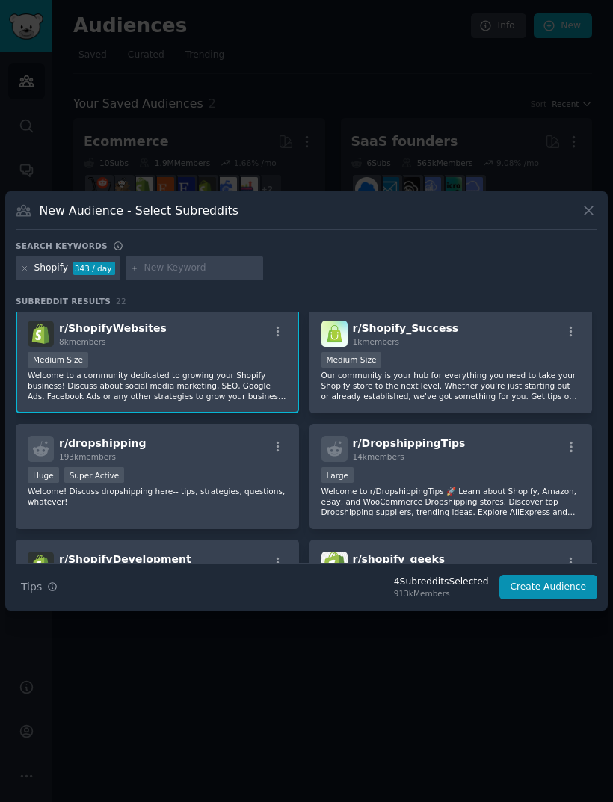
scroll to position [466, 0]
click at [460, 400] on p "Our community is your hub for everything you need to take your Shopify store to…" at bounding box center [450, 384] width 259 height 31
click at [436, 400] on p "Our community is your hub for everything you need to take your Shopify store to…" at bounding box center [450, 384] width 259 height 31
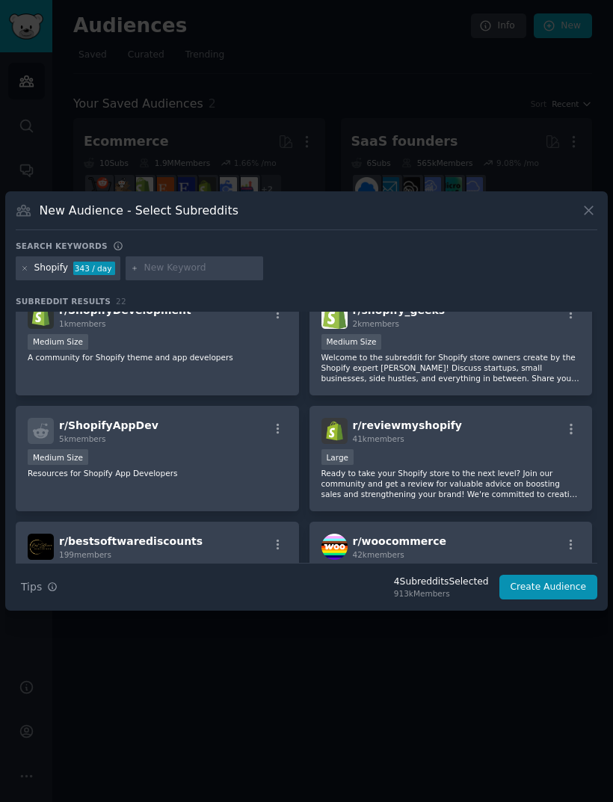
scroll to position [714, 0]
click at [555, 600] on button "Create Audience" at bounding box center [548, 587] width 99 height 25
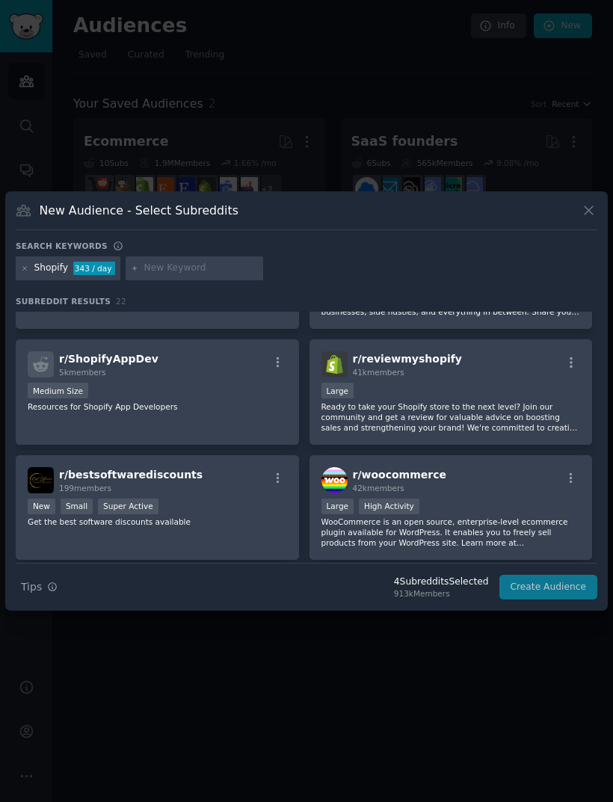
scroll to position [850, 0]
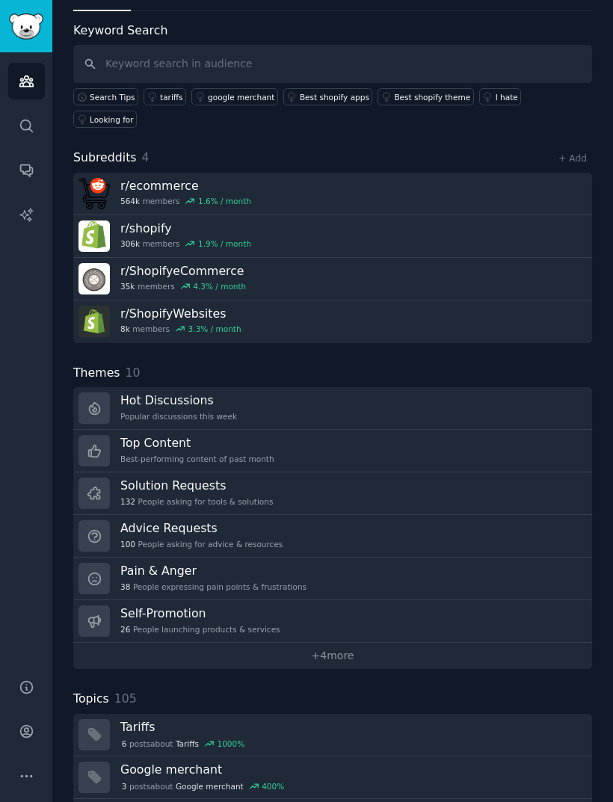
scroll to position [62, 0]
click at [482, 391] on link "Hot Discussions Popular discussions this week" at bounding box center [332, 409] width 519 height 43
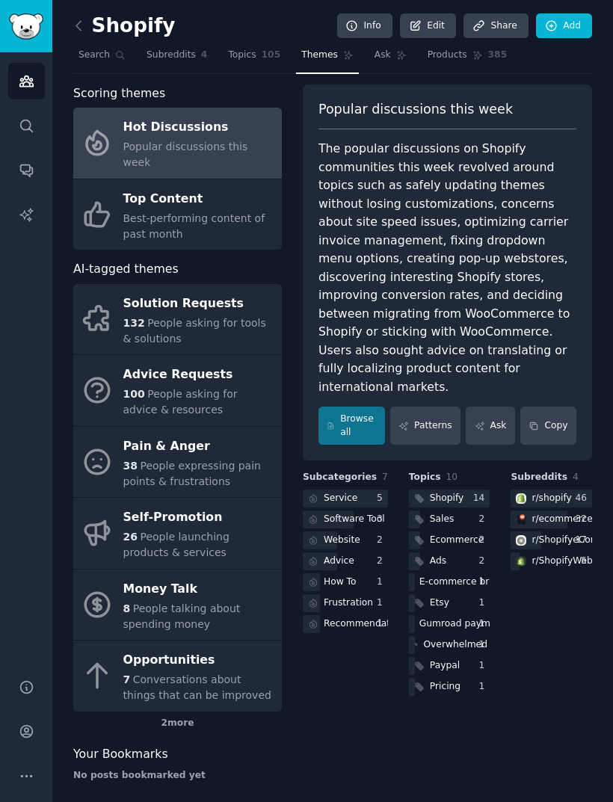
click at [220, 460] on span "People expressing pain points & frustrations" at bounding box center [191, 474] width 137 height 28
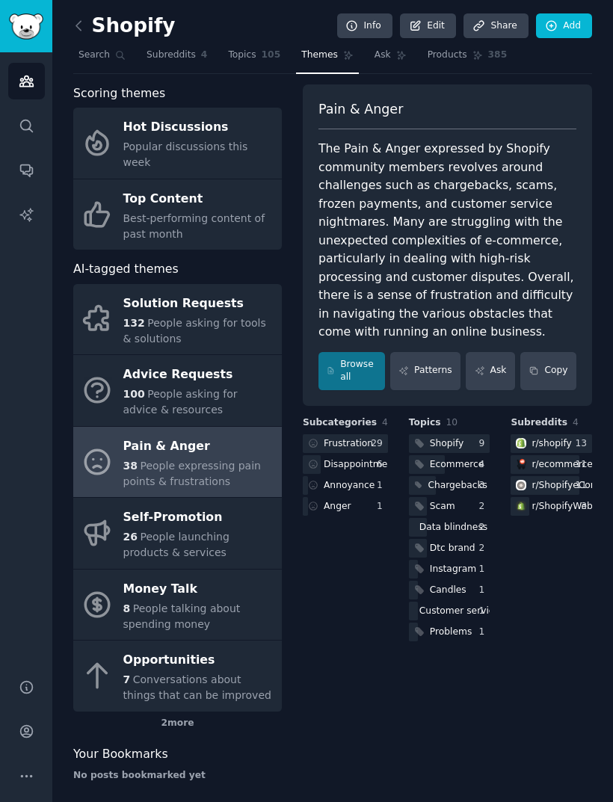
click at [420, 267] on div "The Pain & Anger expressed by Shopify community members revolves around challen…" at bounding box center [447, 241] width 258 height 202
click at [220, 649] on div "Opportunities" at bounding box center [198, 661] width 151 height 24
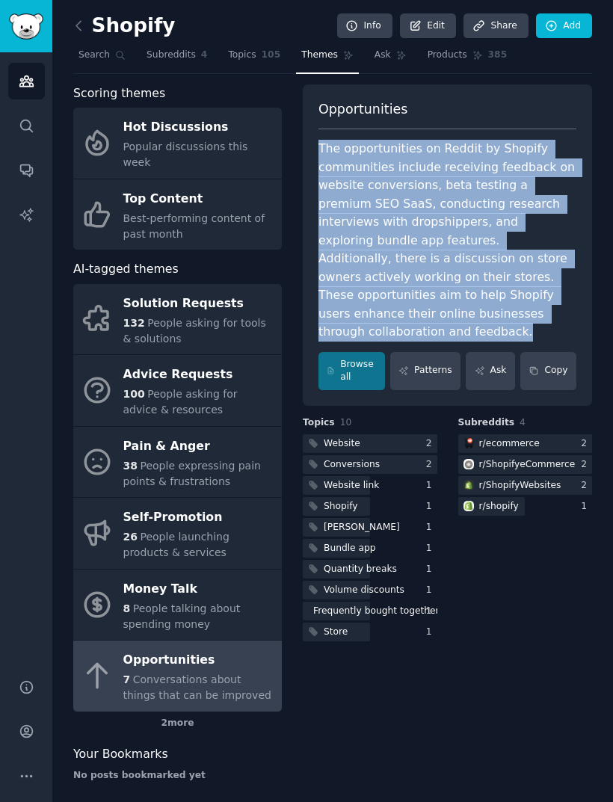
click at [427, 352] on link "Patterns" at bounding box center [425, 371] width 70 height 38
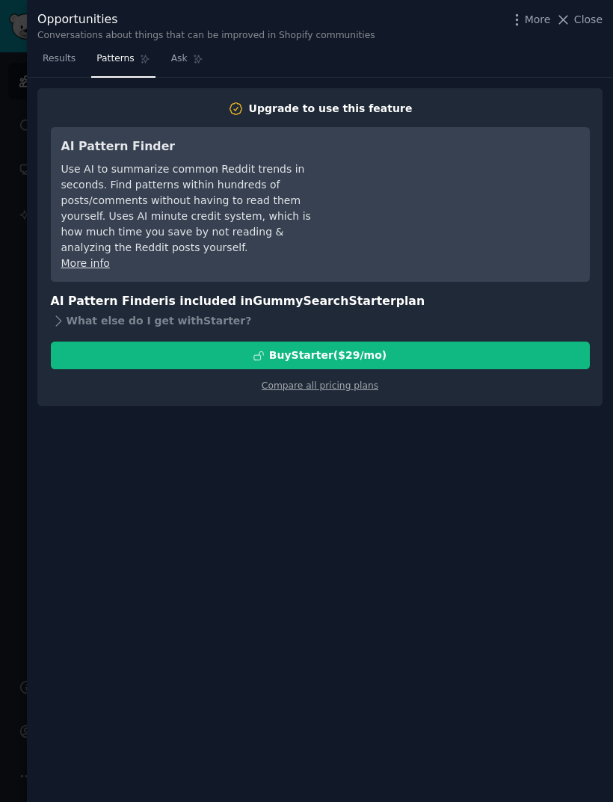
click at [580, 25] on span "Close" at bounding box center [588, 20] width 28 height 16
